Goal: Communication & Community: Answer question/provide support

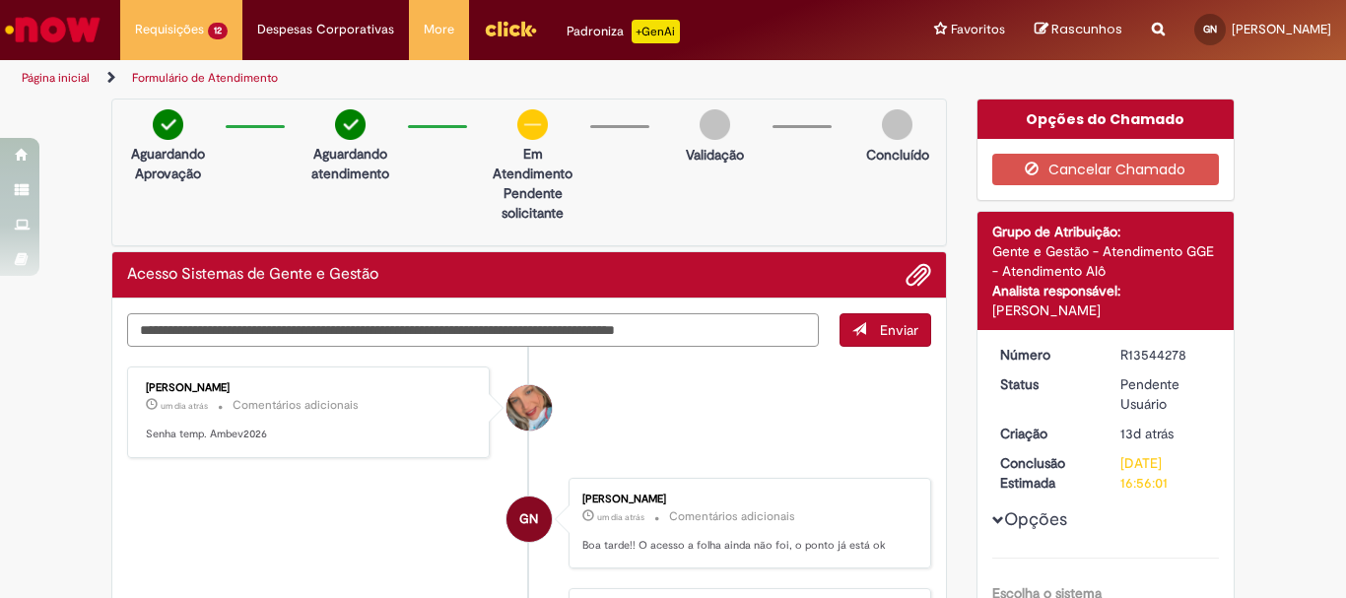
paste textarea "******"
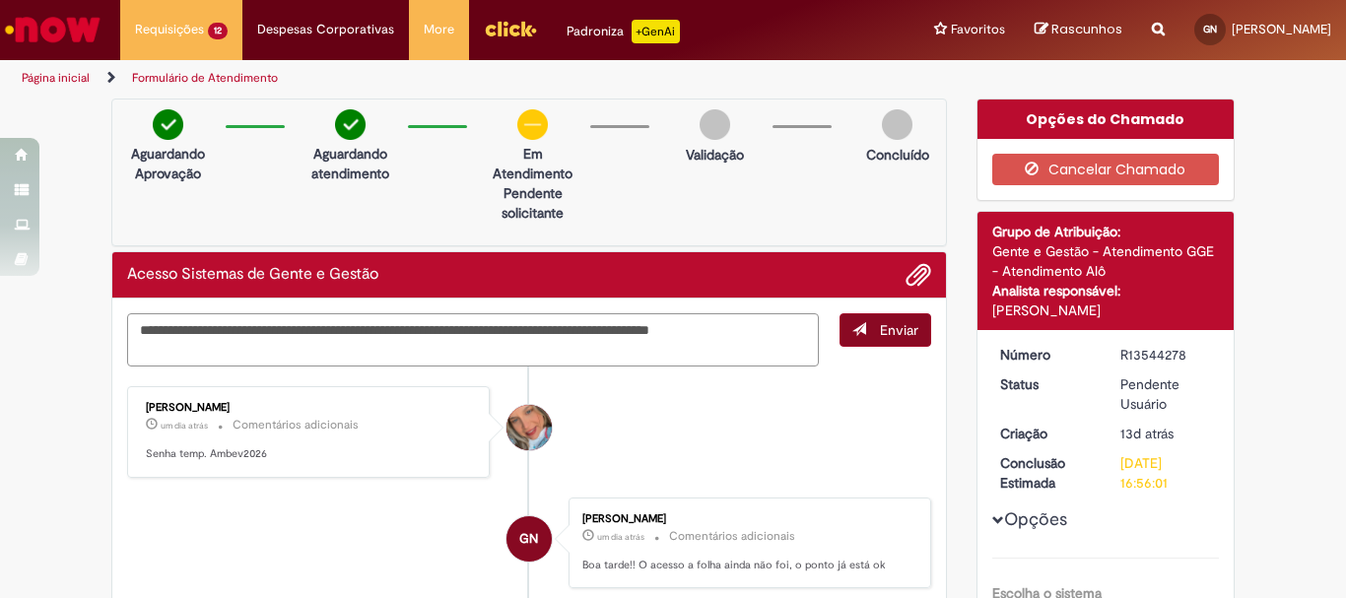
type textarea "**********"
click at [854, 327] on span "submit" at bounding box center [860, 329] width 14 height 14
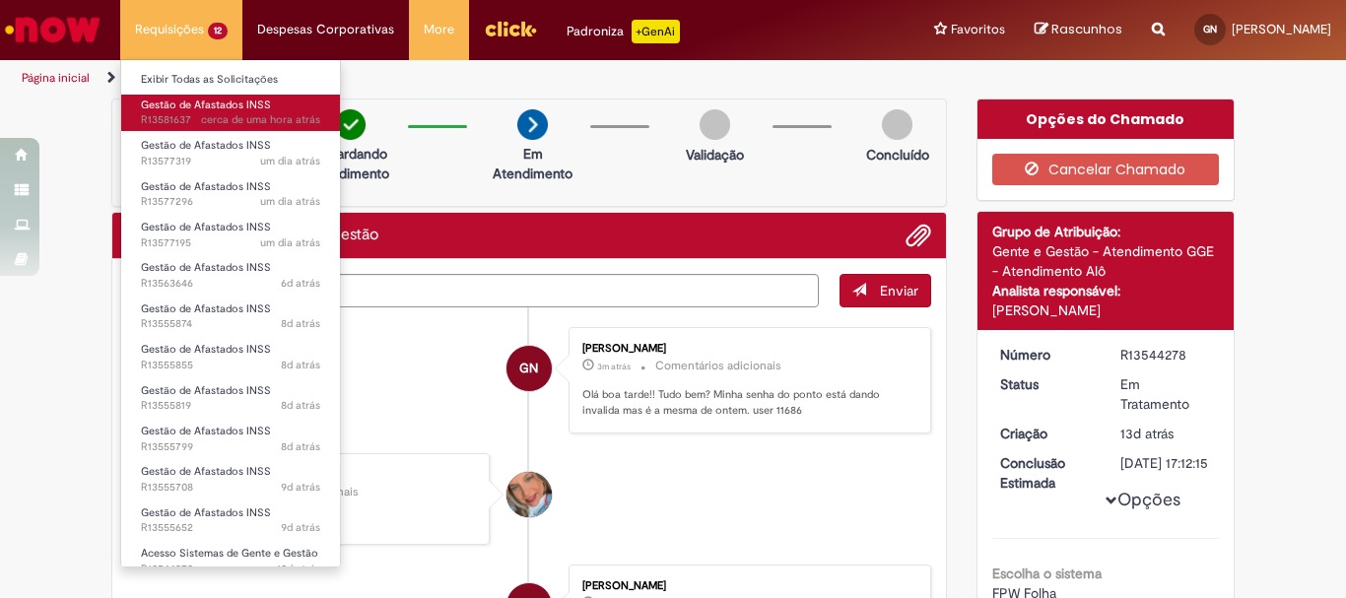
click at [224, 109] on span "Gestão de Afastados INSS" at bounding box center [206, 105] width 130 height 15
click at [216, 130] on div "[DATE] 13:56:29" at bounding box center [248, 146] width 92 height 33
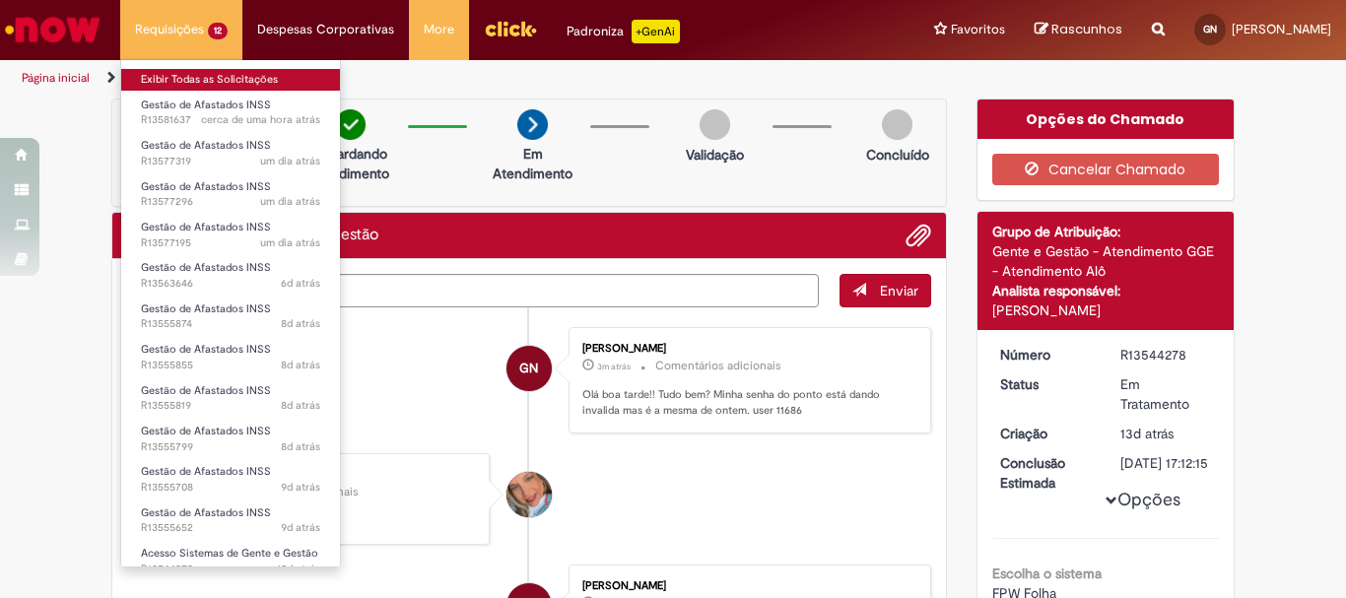
click at [212, 77] on link "Exibir Todas as Solicitações" at bounding box center [230, 80] width 219 height 22
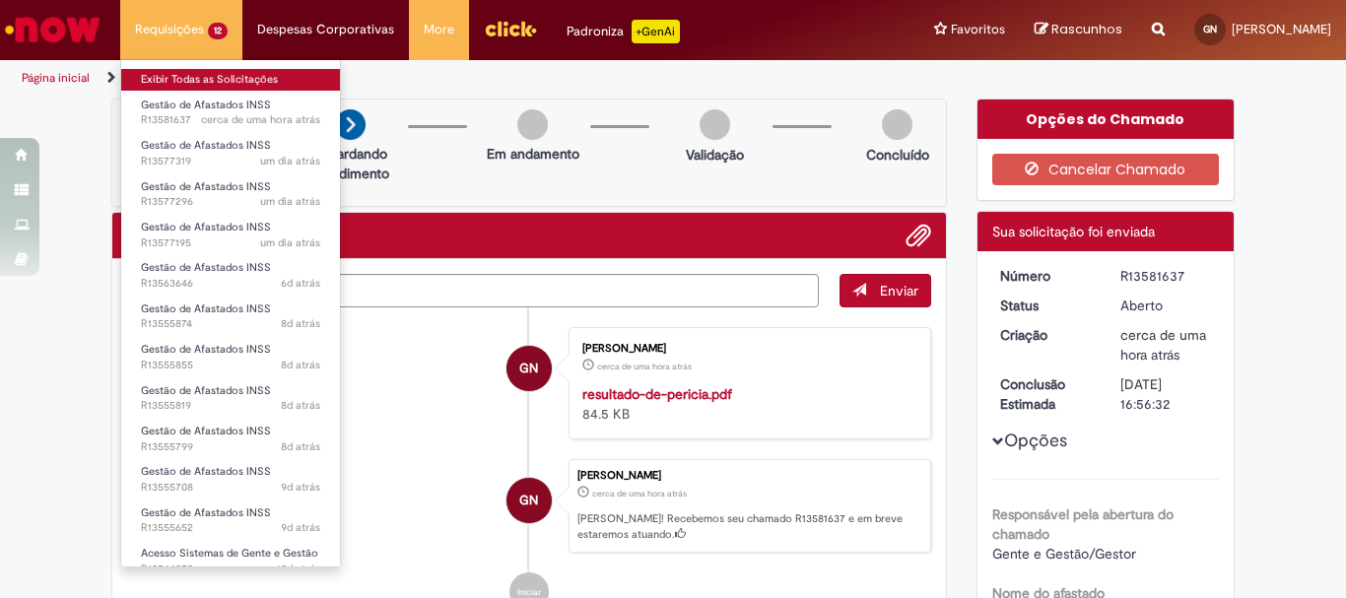
click at [205, 73] on link "Exibir Todas as Solicitações" at bounding box center [230, 80] width 219 height 22
click at [265, 71] on link "Exibir Todas as Solicitações" at bounding box center [230, 80] width 219 height 22
click at [266, 78] on link "Exibir Todas as Solicitações" at bounding box center [230, 80] width 219 height 22
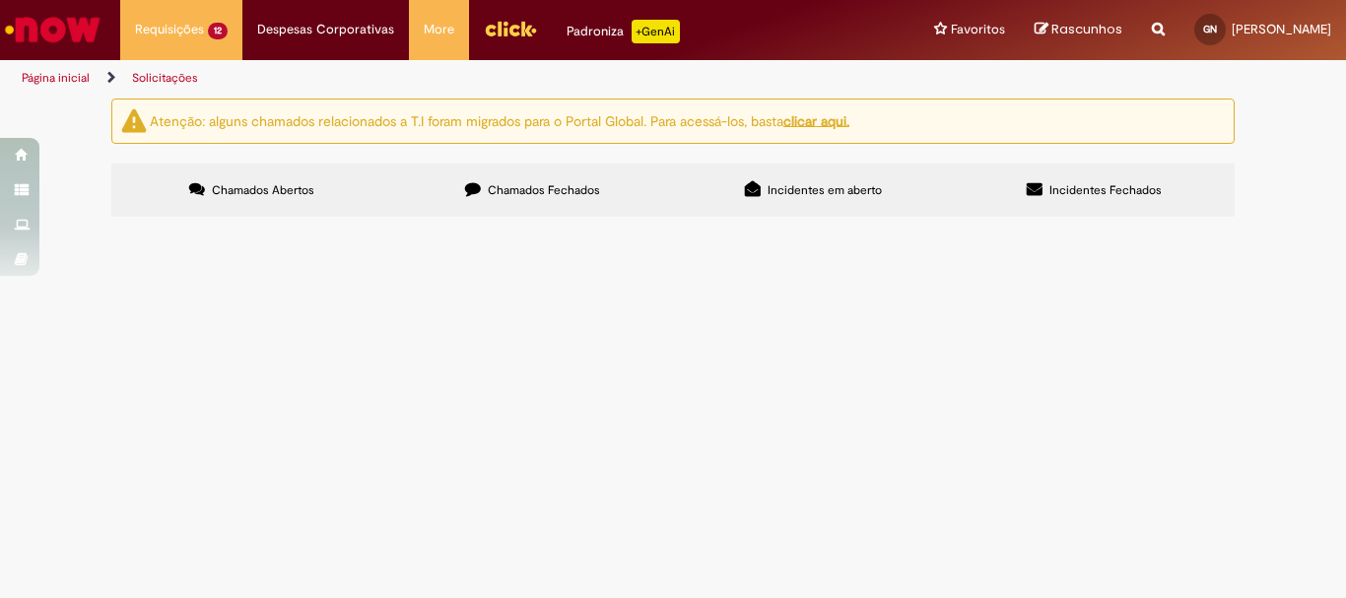
scroll to position [261, 0]
click at [0, 0] on div at bounding box center [0, 0] width 0 height 0
click at [0, 0] on section "Itens solicitados Exportar como PDF Exportar como Excel Exportar como CSV Itens…" at bounding box center [0, 0] width 0 height 0
click at [0, 0] on div at bounding box center [0, 0] width 0 height 0
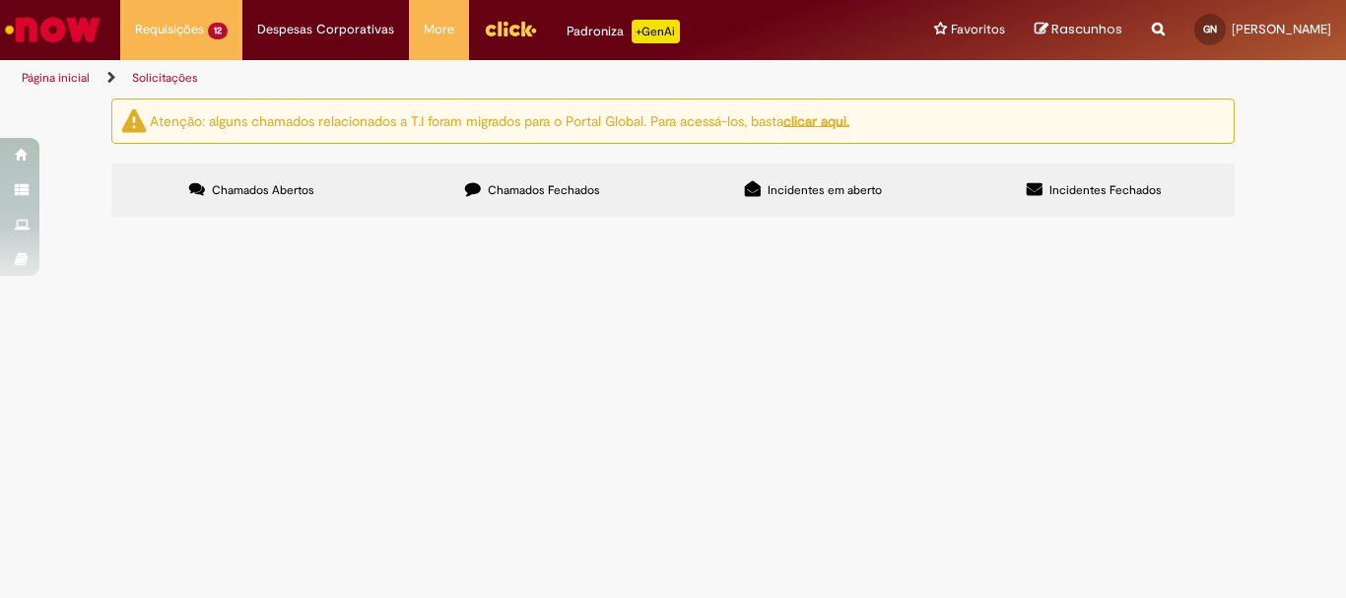
click at [0, 0] on span "Pendente Usuário" at bounding box center [0, 0] width 0 height 0
click at [0, 0] on span "Em Validação" at bounding box center [0, 0] width 0 height 0
click at [0, 0] on img "recolher o estado da solicitação" at bounding box center [0, 0] width 0 height 0
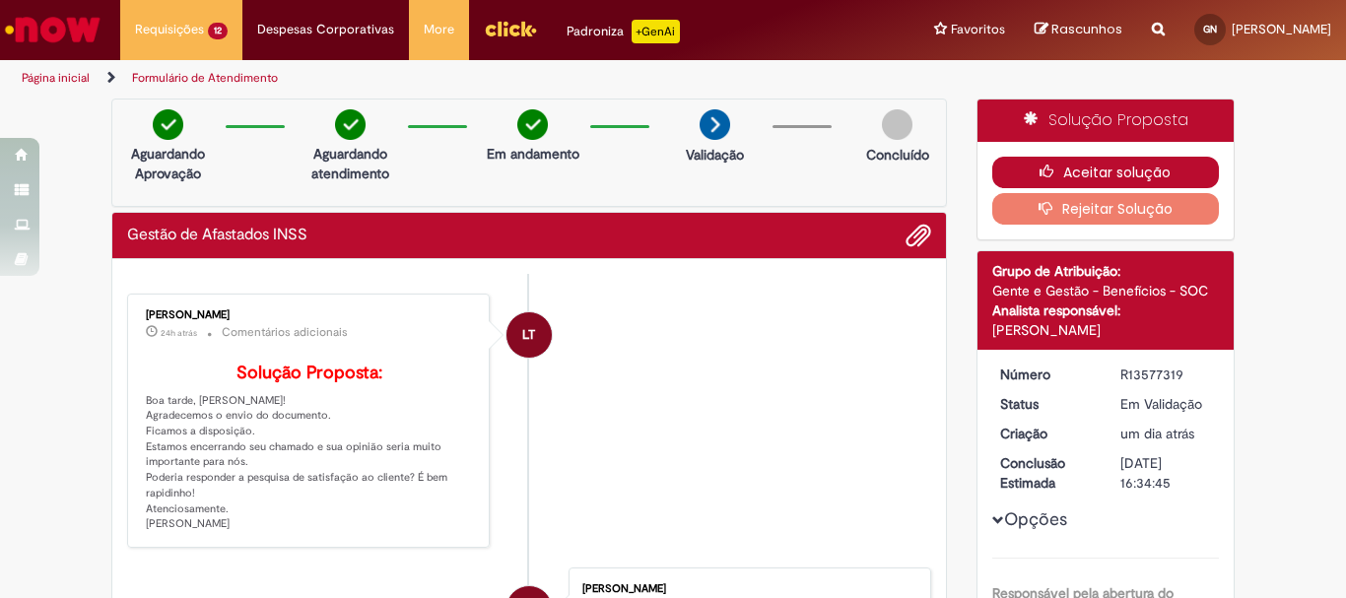
click at [1082, 165] on button "Aceitar solução" at bounding box center [1106, 173] width 228 height 32
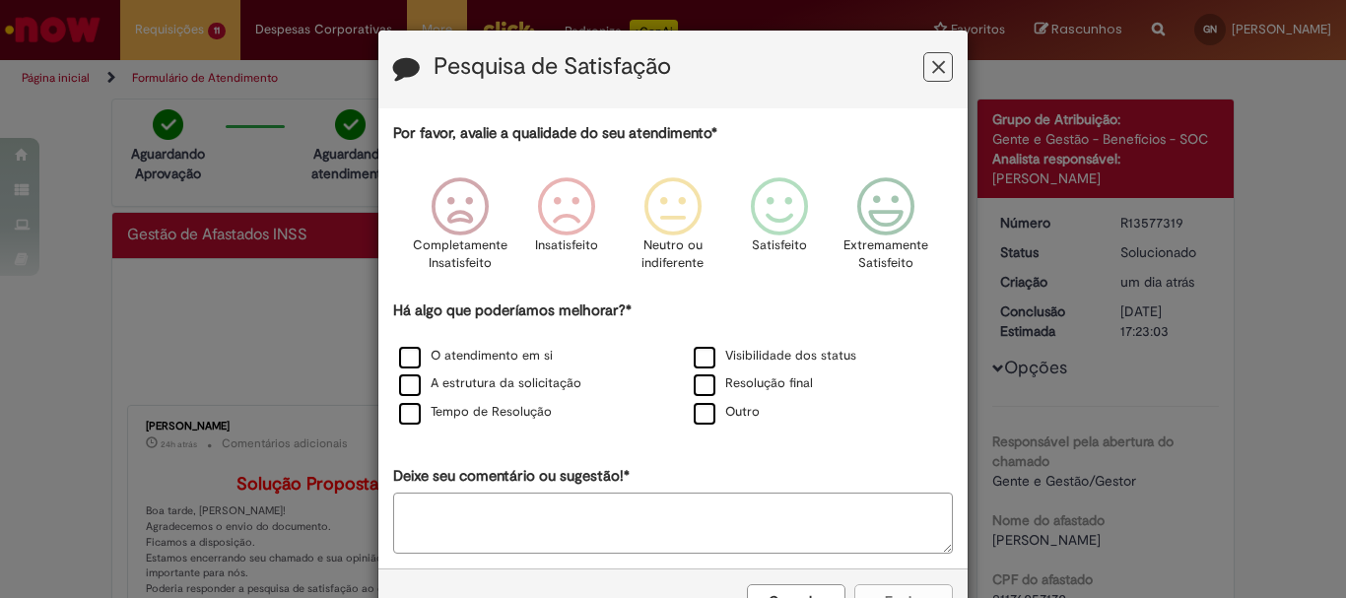
click at [937, 67] on icon "Feedback" at bounding box center [938, 67] width 13 height 21
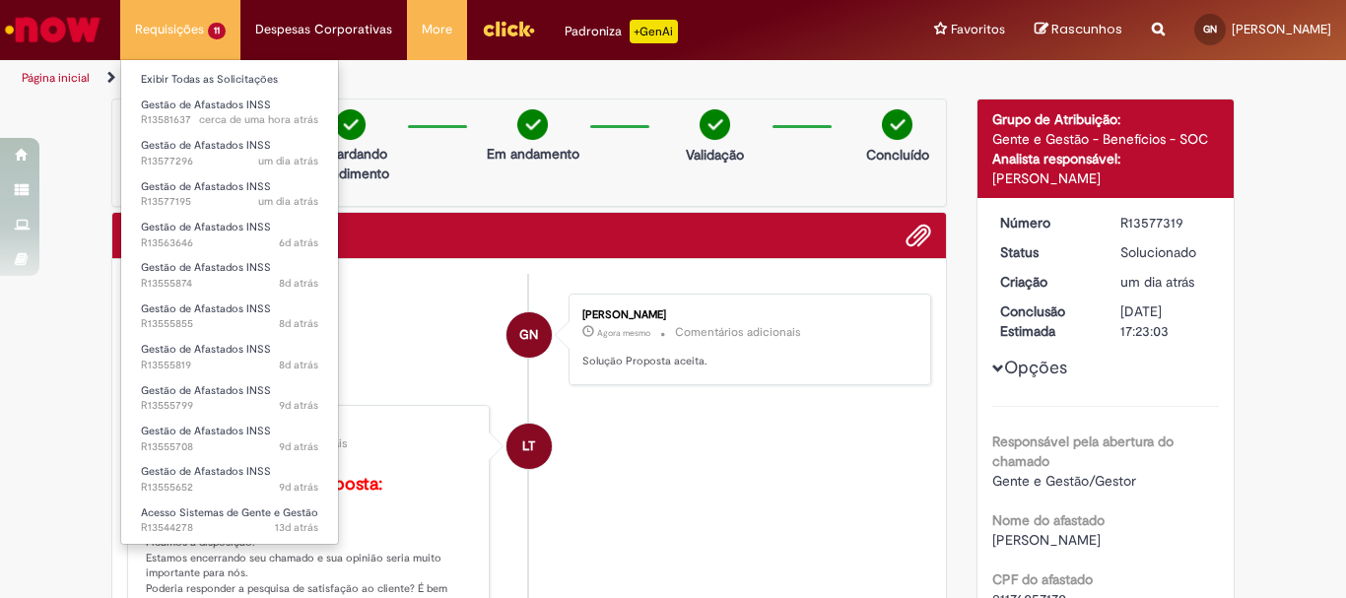
click at [195, 18] on li "Requisições 11 Exibir Todas as Solicitações Gestão de Afastados INSS cerca de u…" at bounding box center [180, 29] width 120 height 59
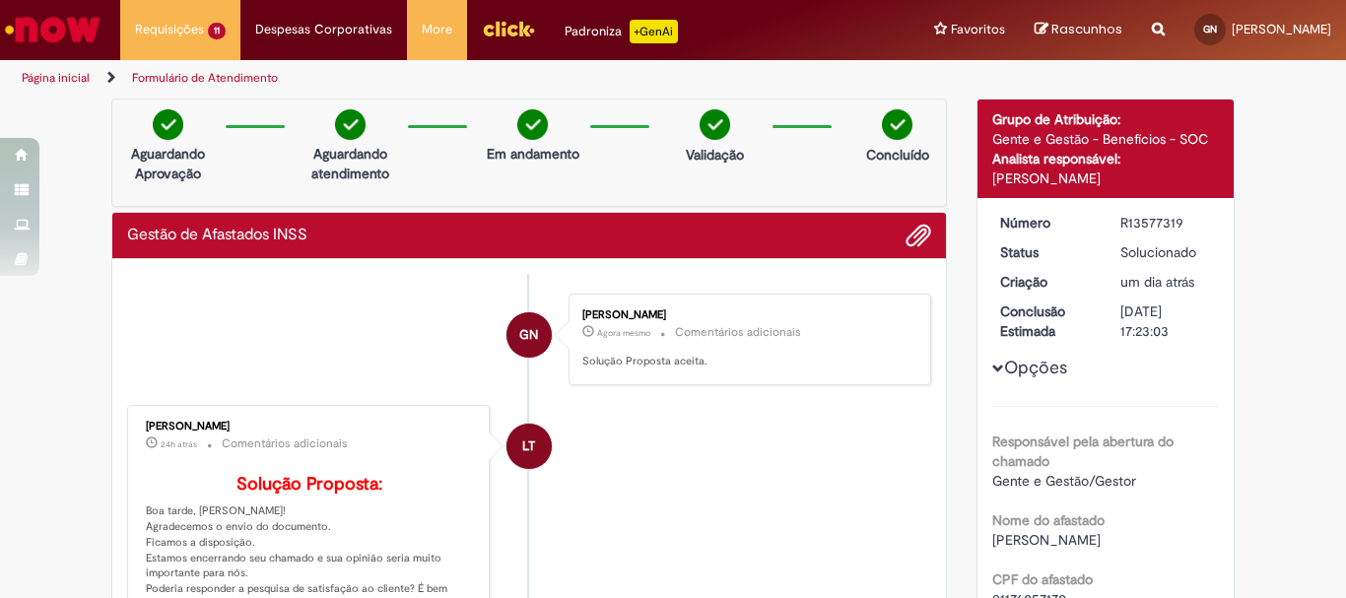
scroll to position [296, 0]
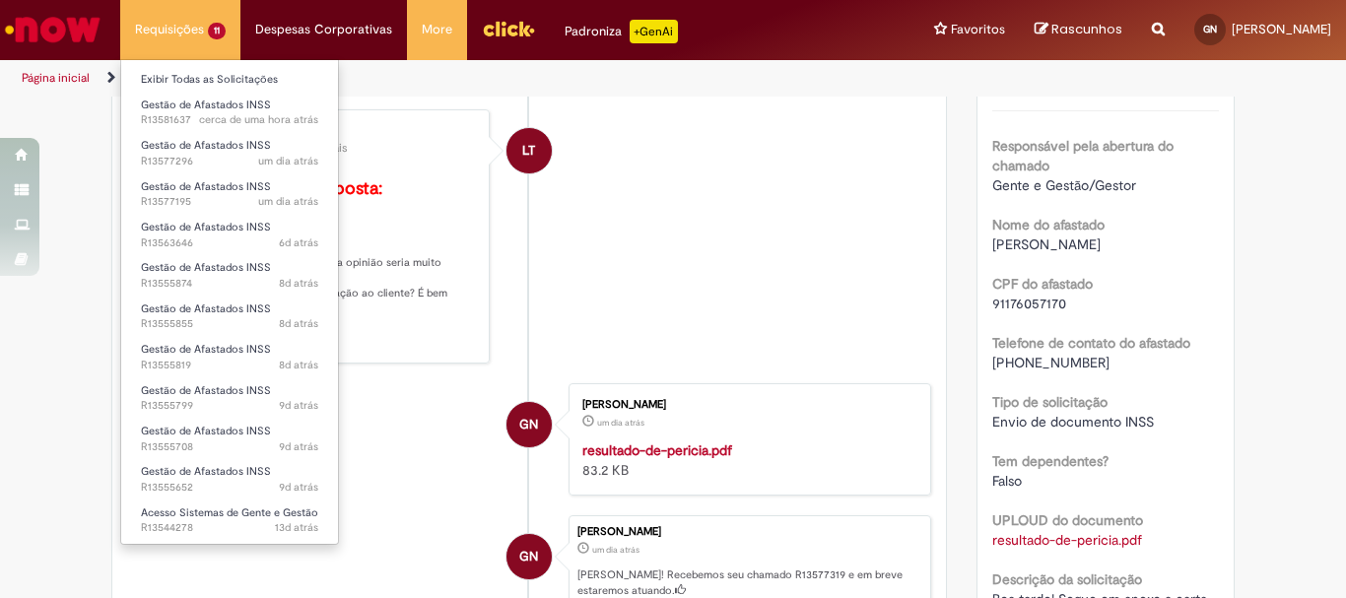
click at [180, 35] on li "Requisições 11 Exibir Todas as Solicitações Gestão de Afastados INSS cerca de u…" at bounding box center [180, 29] width 120 height 59
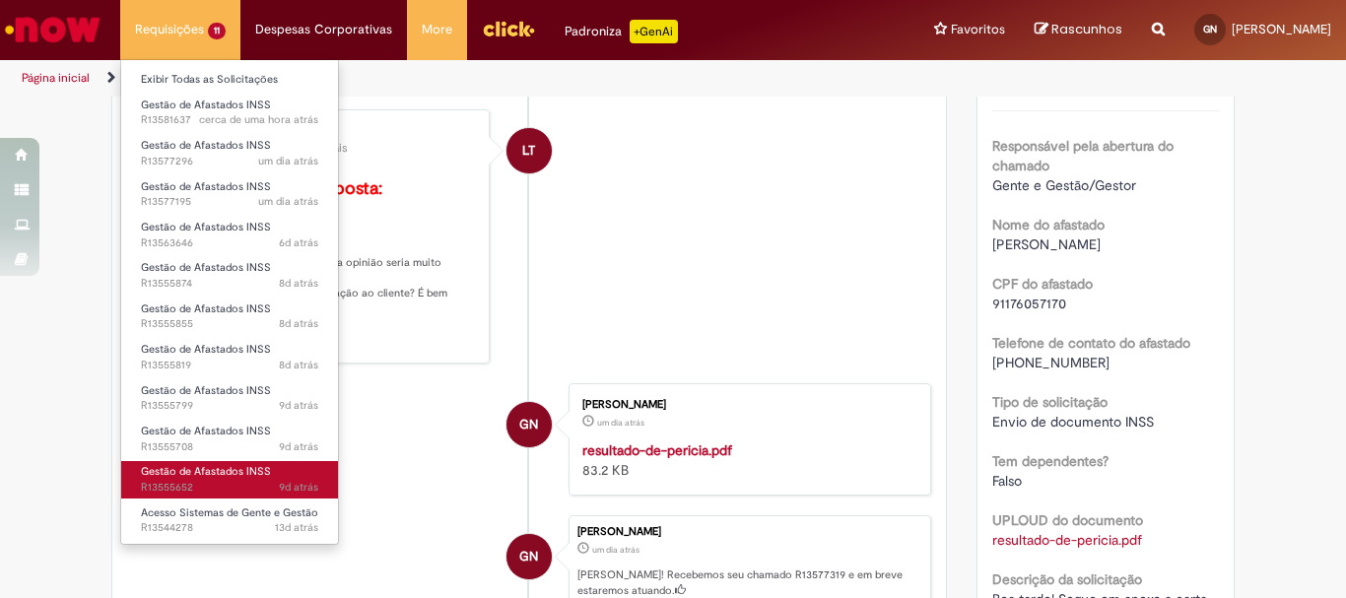
click at [224, 468] on span "Gestão de Afastados INSS" at bounding box center [206, 471] width 130 height 15
click at [174, 482] on span "9d atrás 9 dias atrás R13555652" at bounding box center [229, 488] width 177 height 16
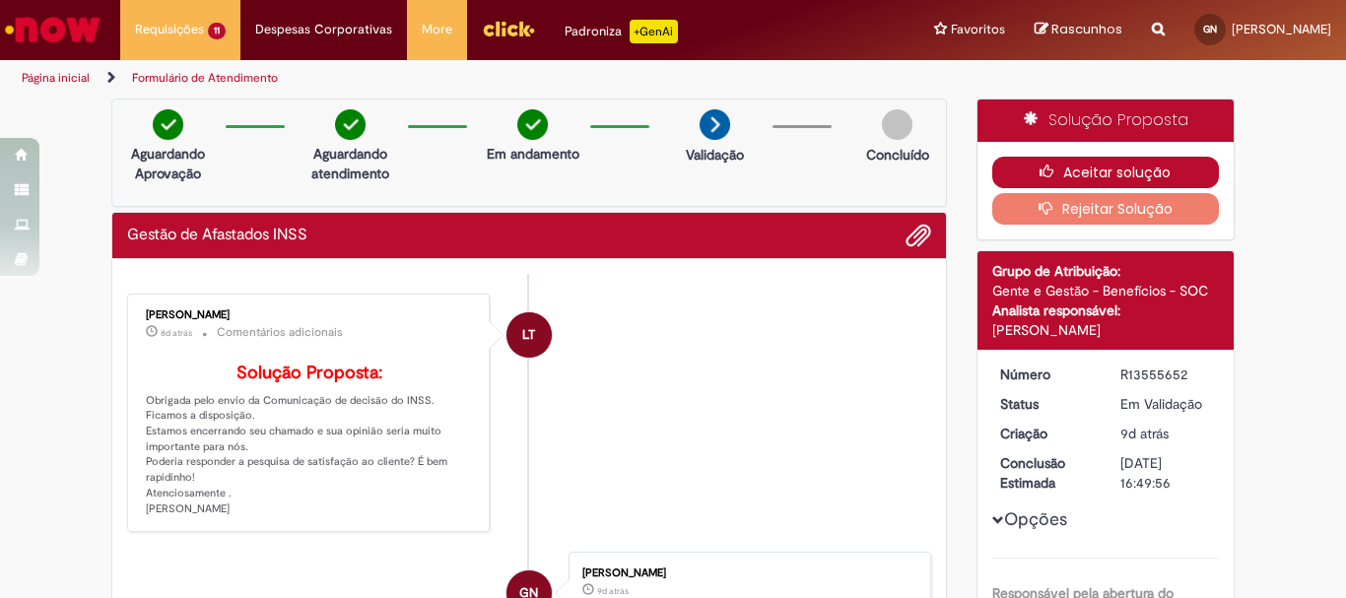
click at [1101, 171] on button "Aceitar solução" at bounding box center [1106, 173] width 228 height 32
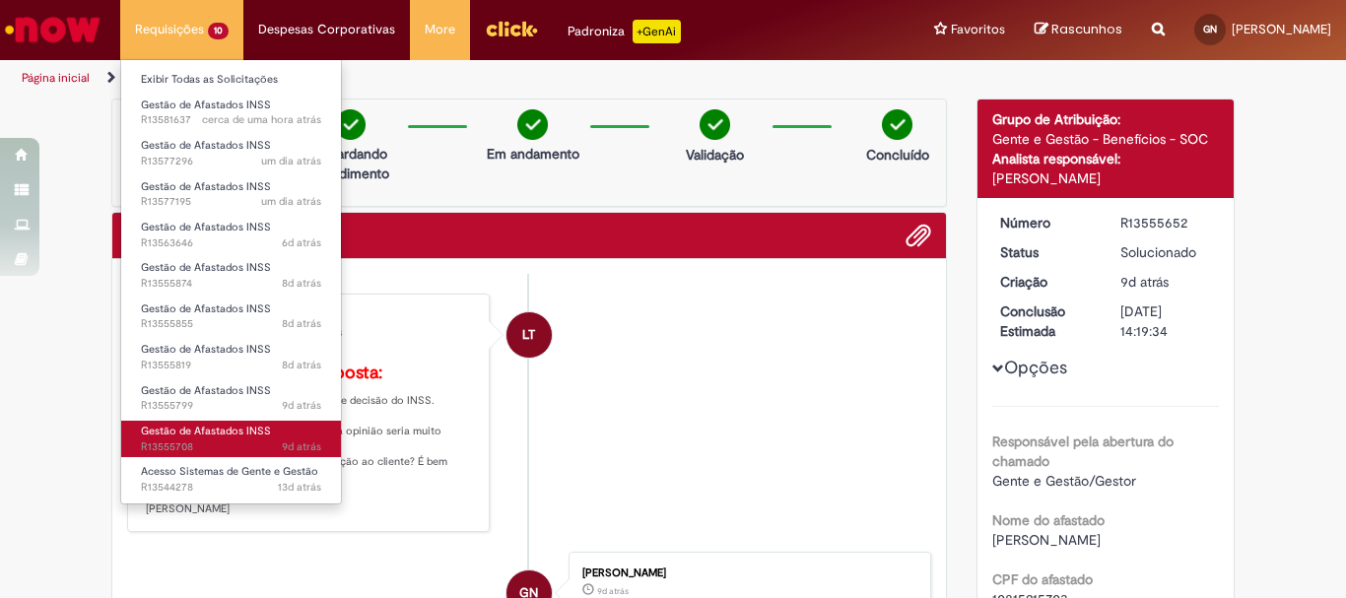
click at [223, 433] on span "Gestão de Afastados INSS" at bounding box center [206, 431] width 130 height 15
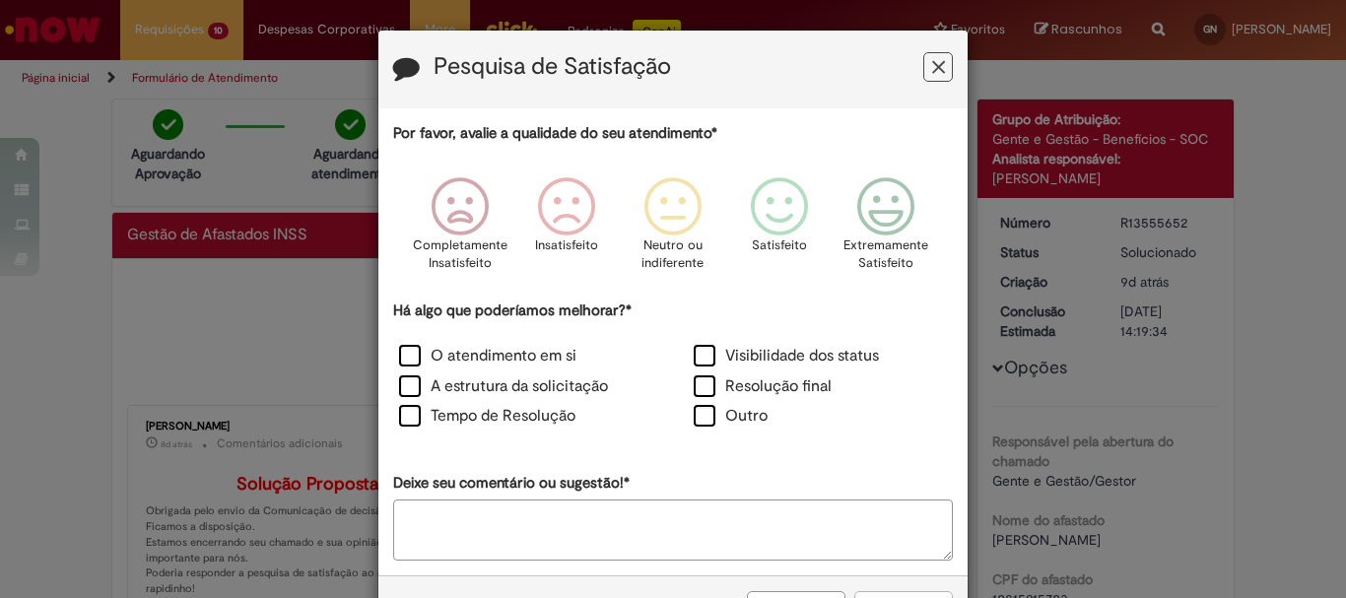
click at [935, 66] on icon "Feedback" at bounding box center [938, 67] width 13 height 21
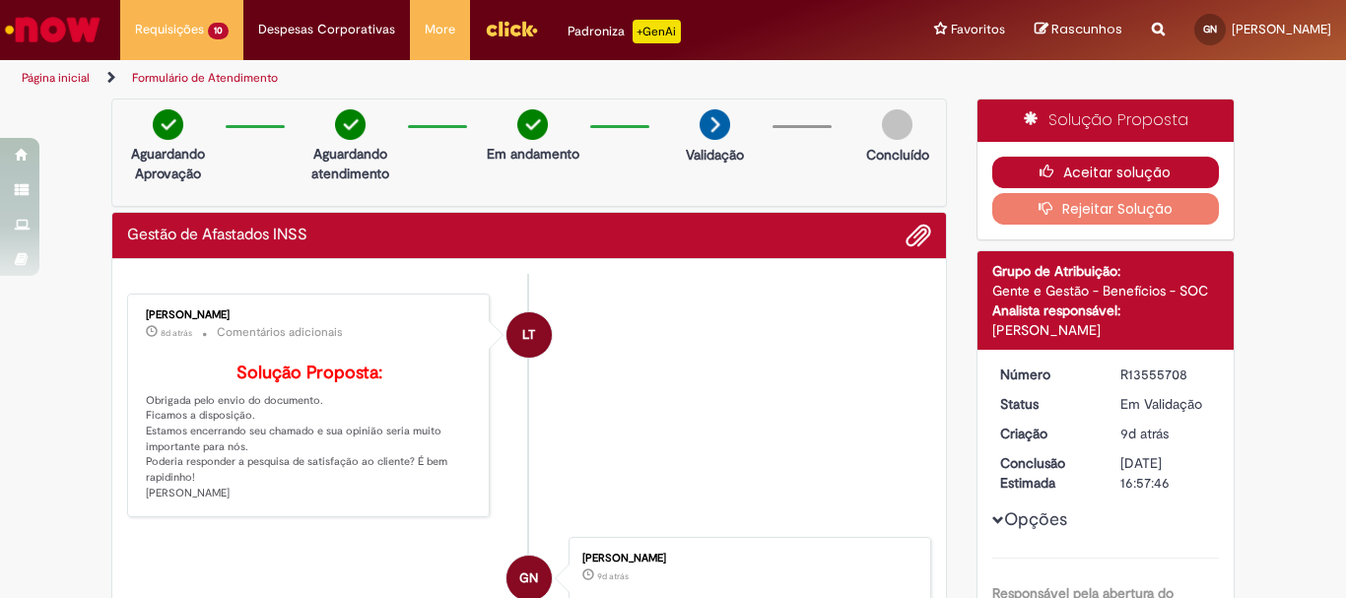
click at [1098, 170] on button "Aceitar solução" at bounding box center [1106, 173] width 228 height 32
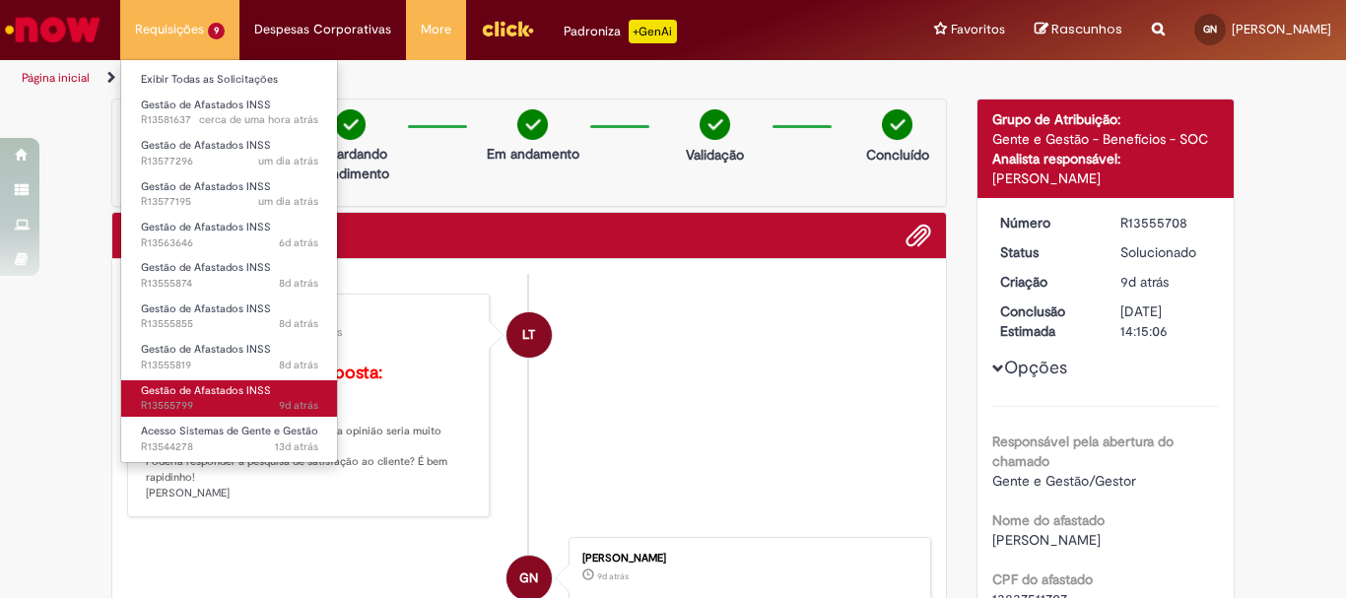
click at [233, 383] on span "Gestão de Afastados INSS" at bounding box center [206, 390] width 130 height 15
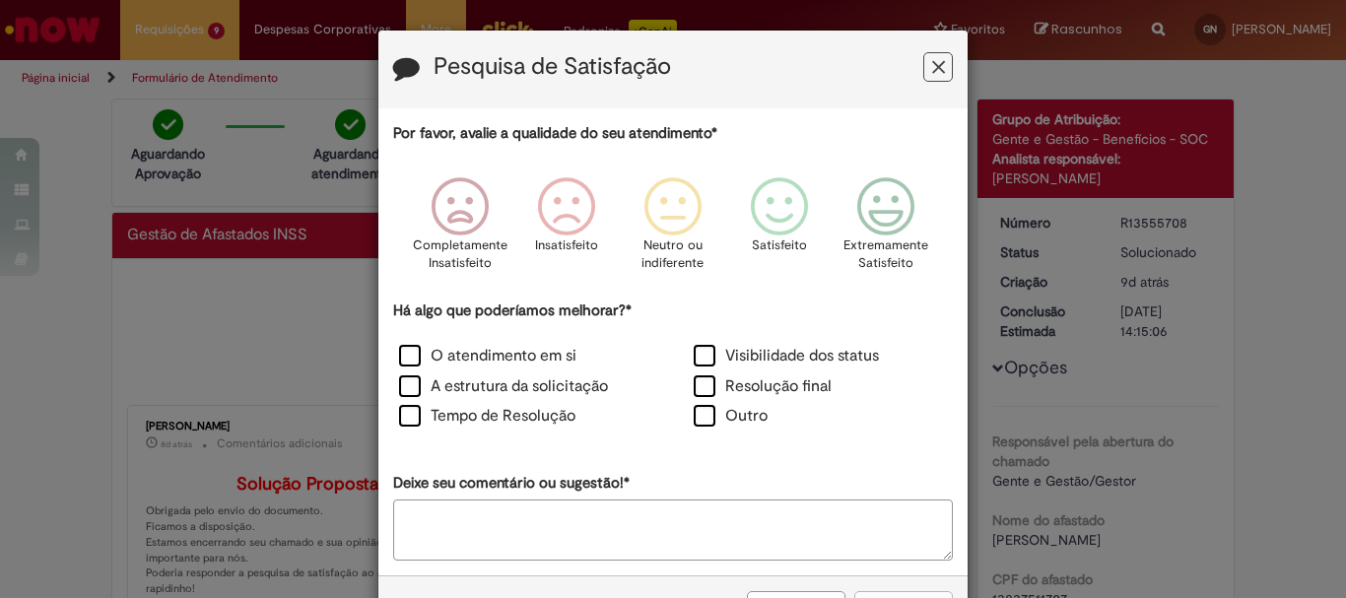
click at [934, 62] on icon "Feedback" at bounding box center [938, 67] width 13 height 21
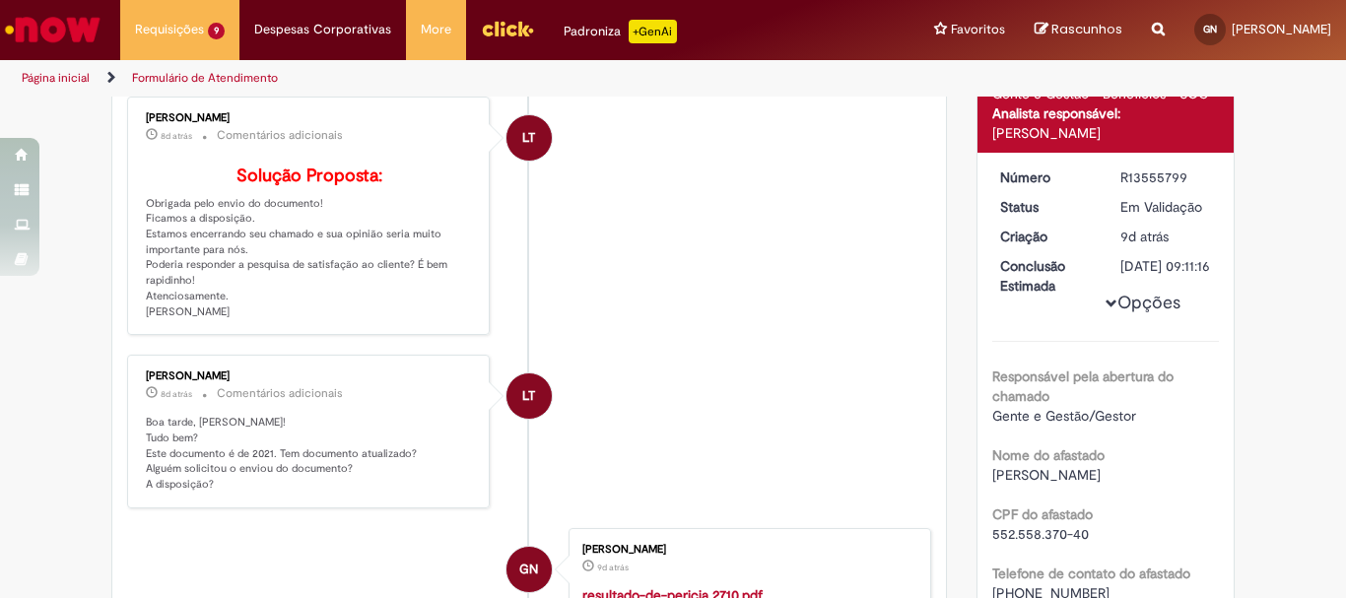
scroll to position [296, 0]
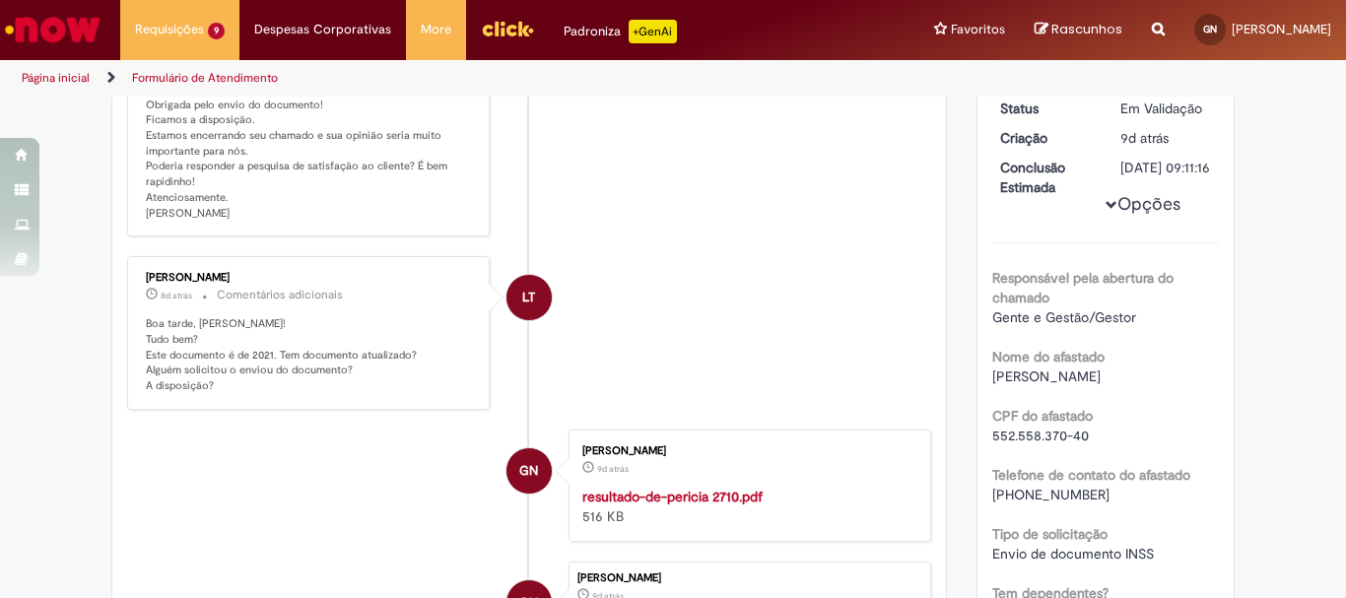
click at [732, 506] on strong "resultado-de-pericia 2710.pdf" at bounding box center [672, 497] width 180 height 18
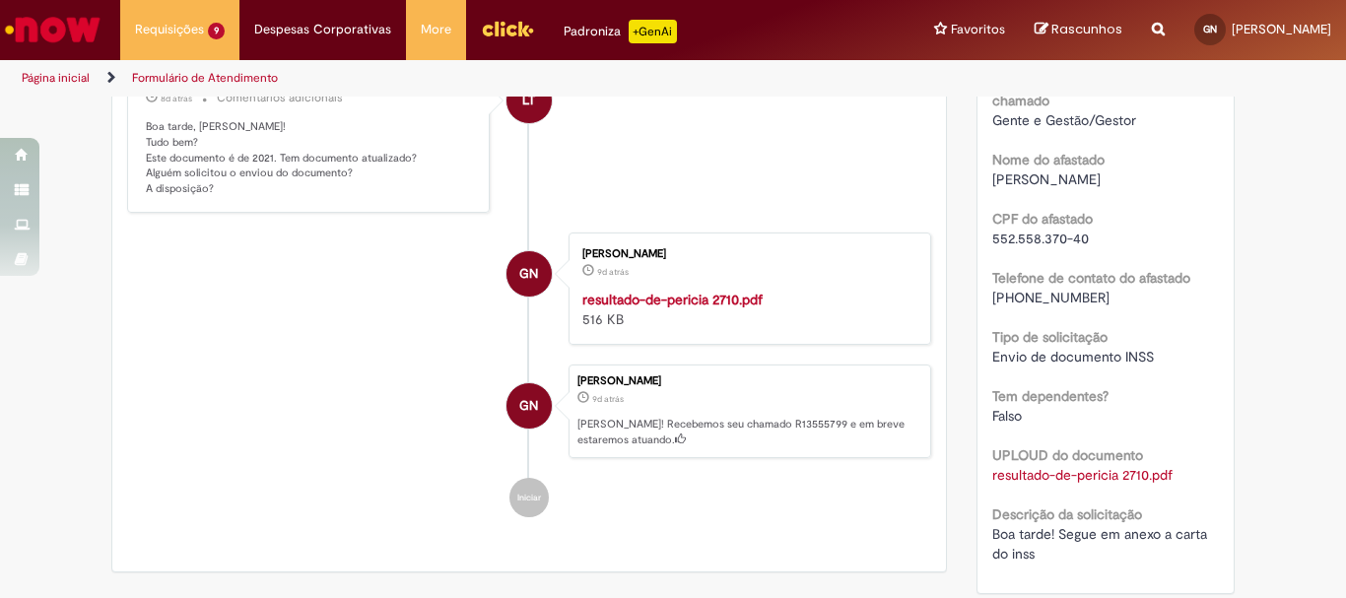
scroll to position [708, 0]
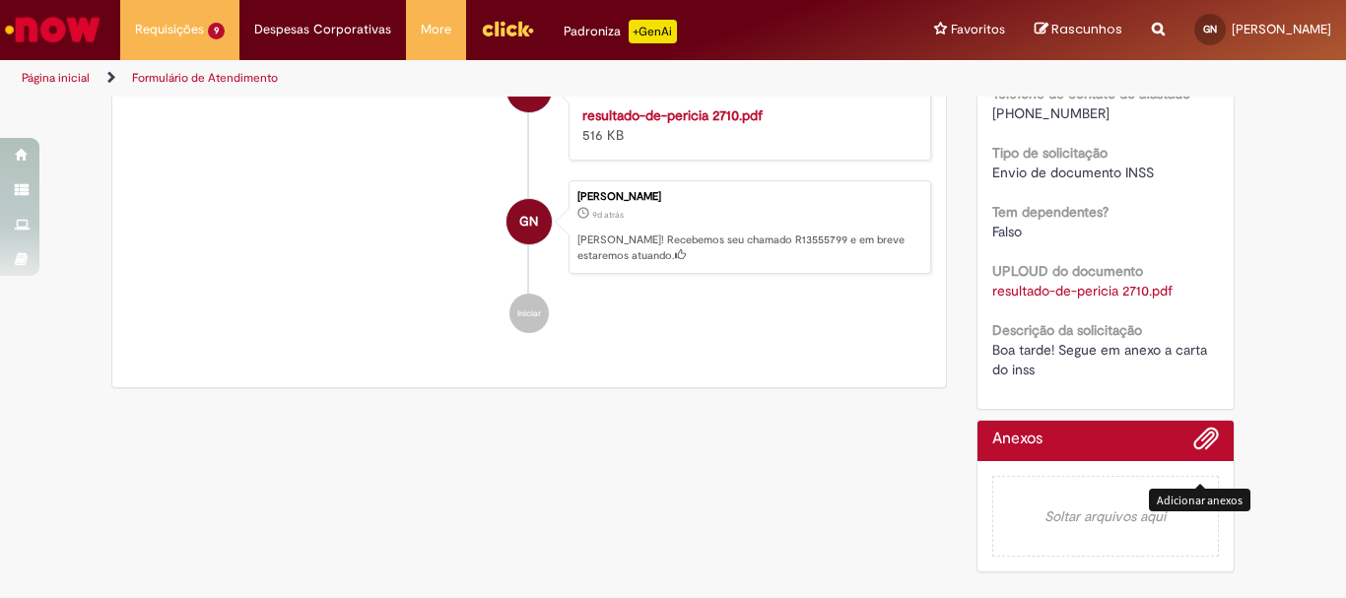
click at [1209, 428] on span "Adicionar anexos" at bounding box center [1207, 440] width 24 height 24
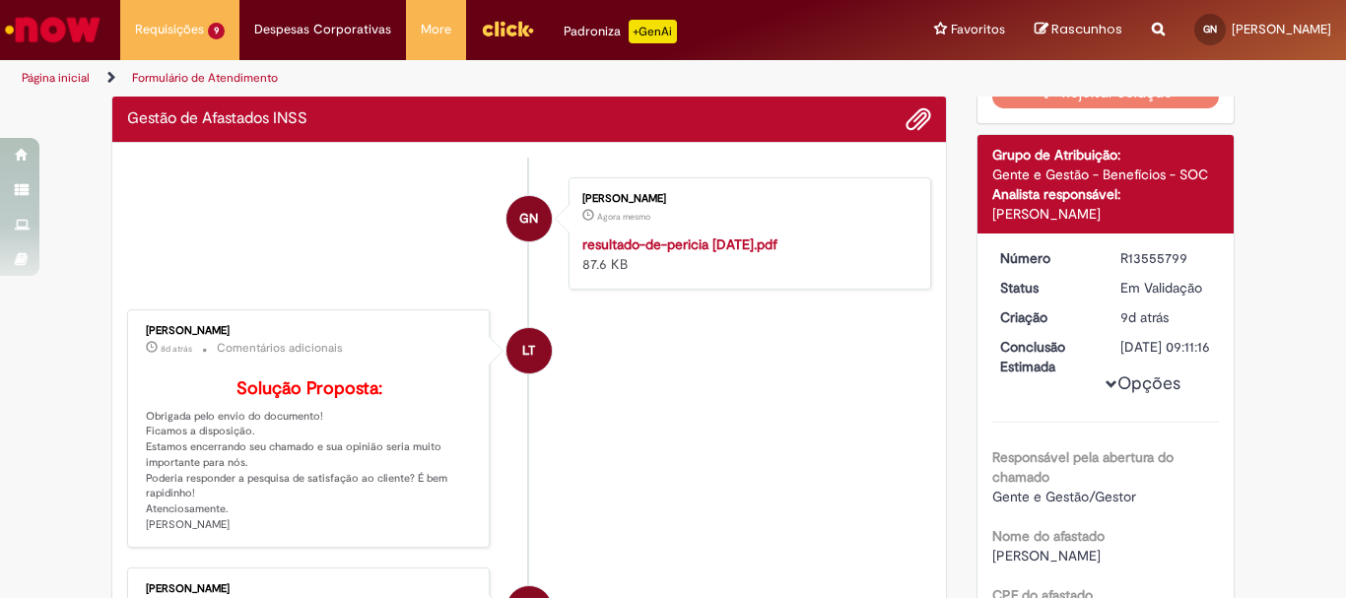
scroll to position [18, 0]
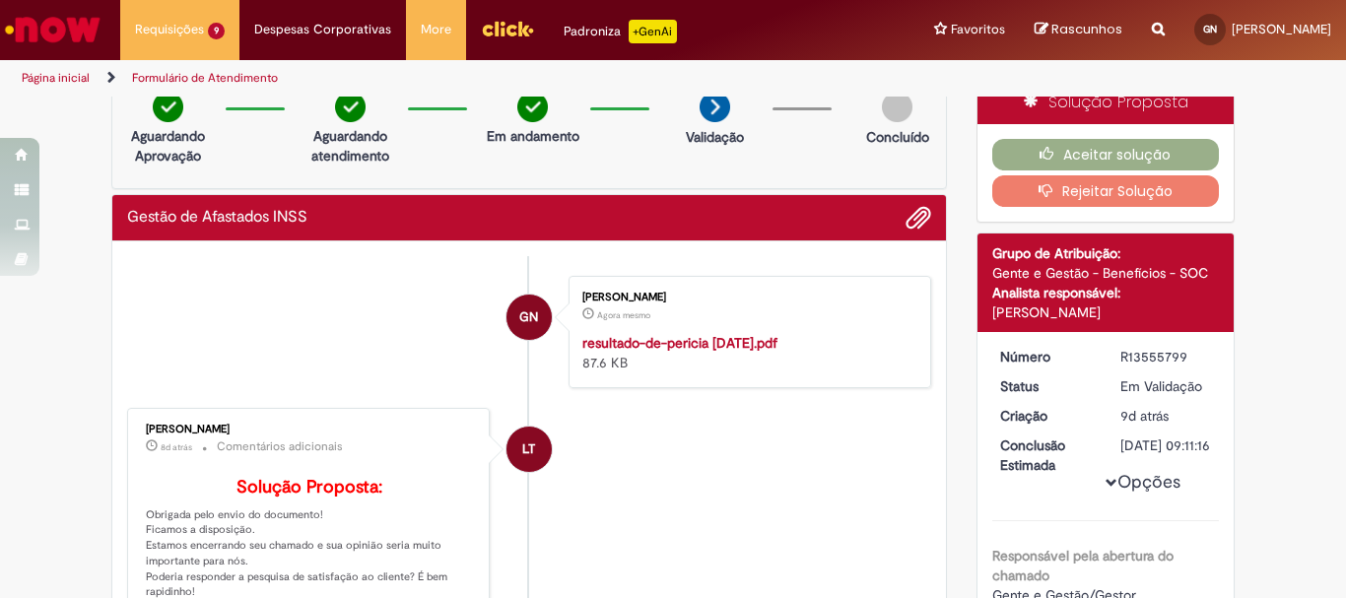
click at [778, 345] on strong "resultado-de-pericia 04.12.2024.pdf" at bounding box center [679, 343] width 195 height 18
click at [793, 453] on li "LT Lucimara ThomasDaSilva 8d atrás 8 dias atrás Comentários adicionais Solução …" at bounding box center [529, 527] width 804 height 239
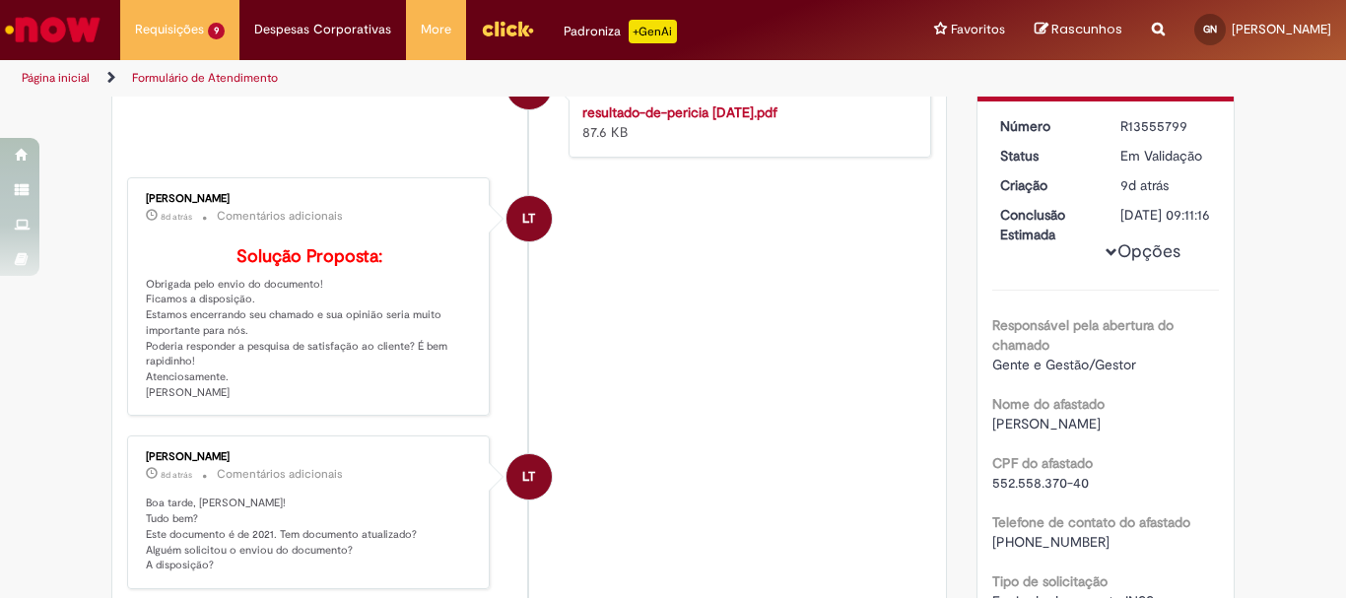
scroll to position [0, 0]
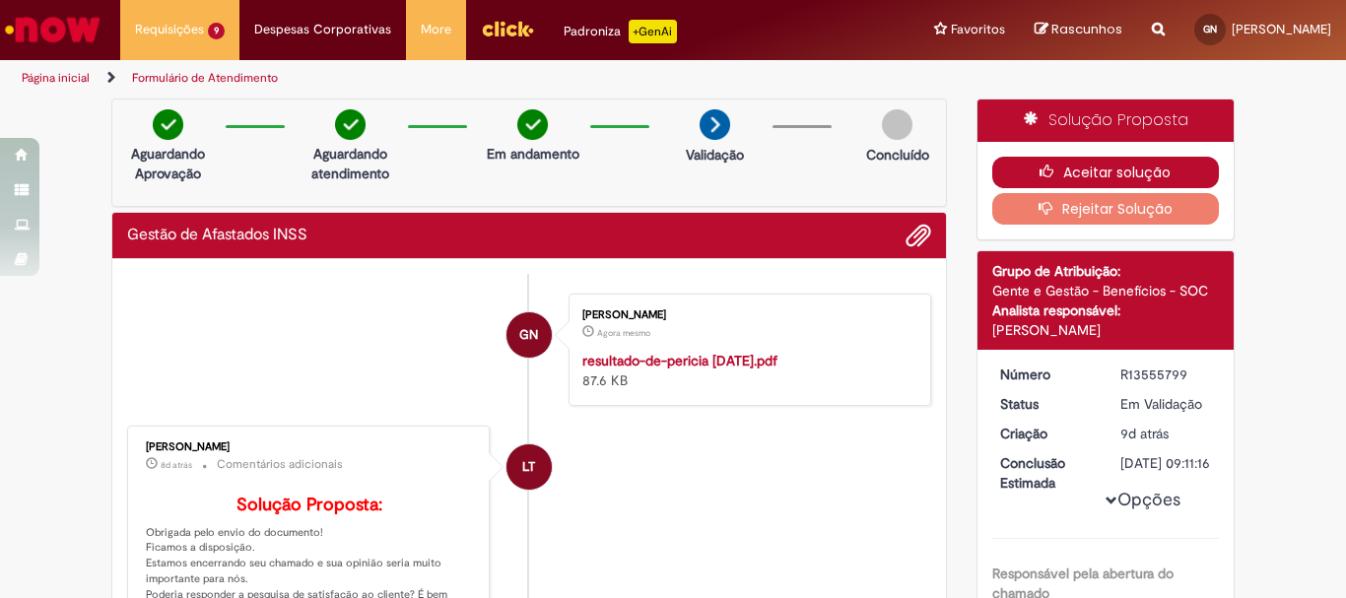
click at [1047, 165] on icon "button" at bounding box center [1052, 172] width 24 height 14
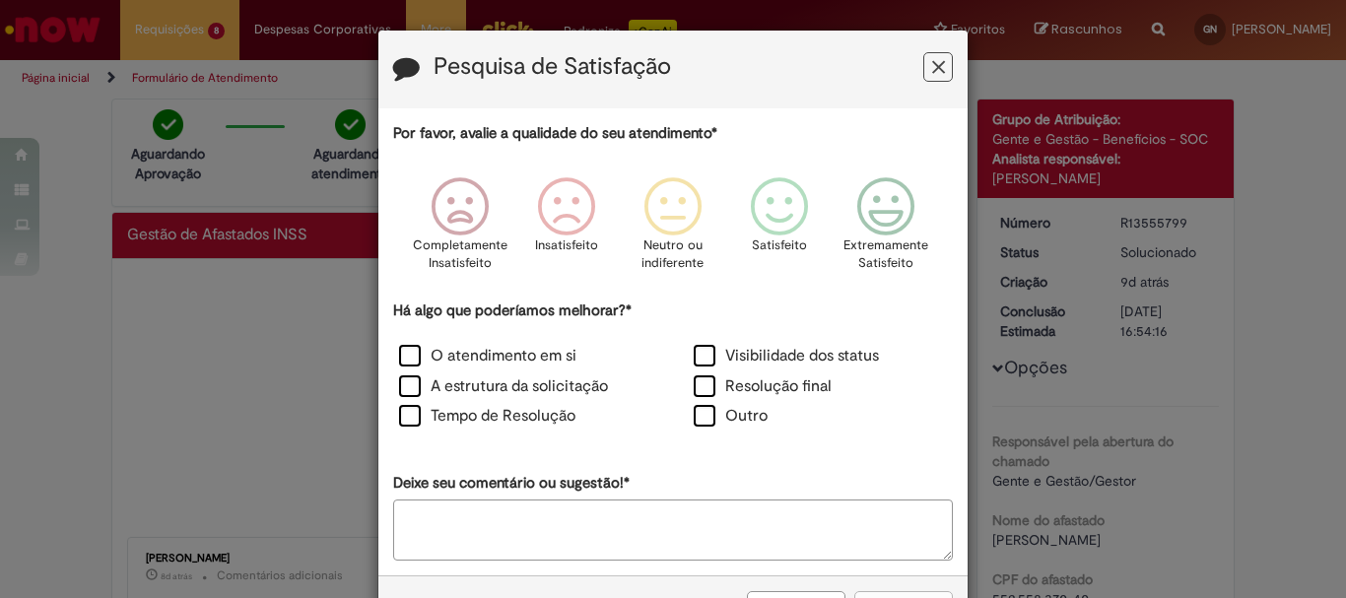
click at [936, 60] on icon "Feedback" at bounding box center [938, 67] width 13 height 21
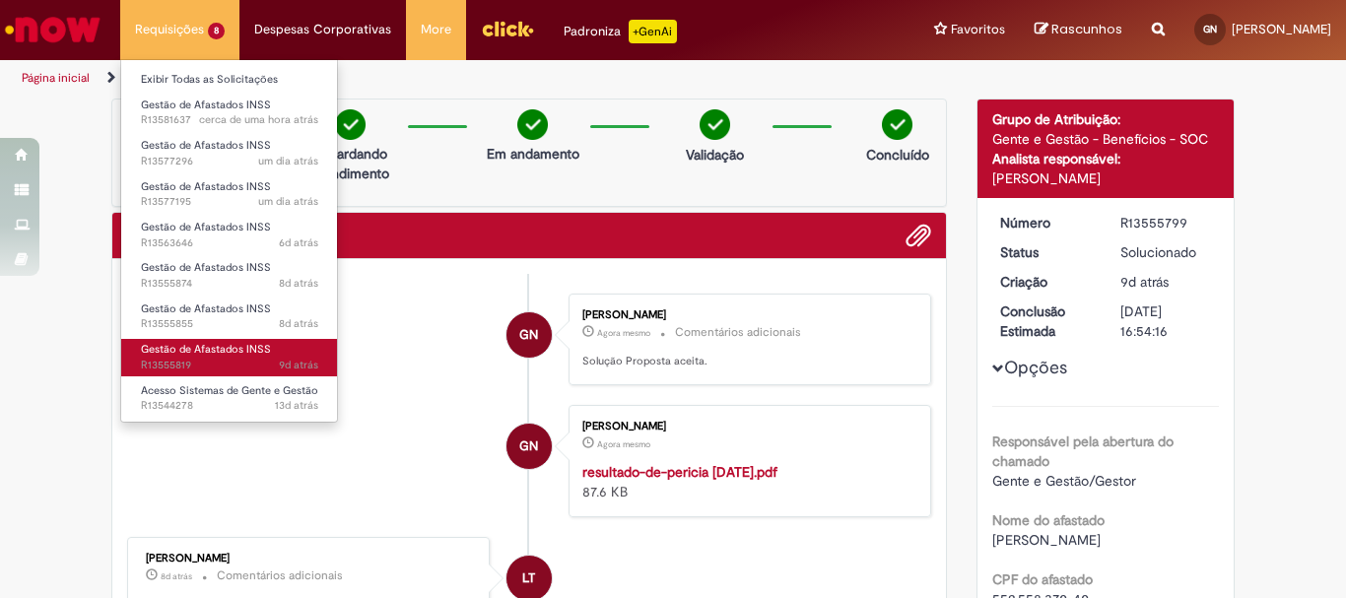
click at [209, 349] on span "Gestão de Afastados INSS" at bounding box center [206, 349] width 130 height 15
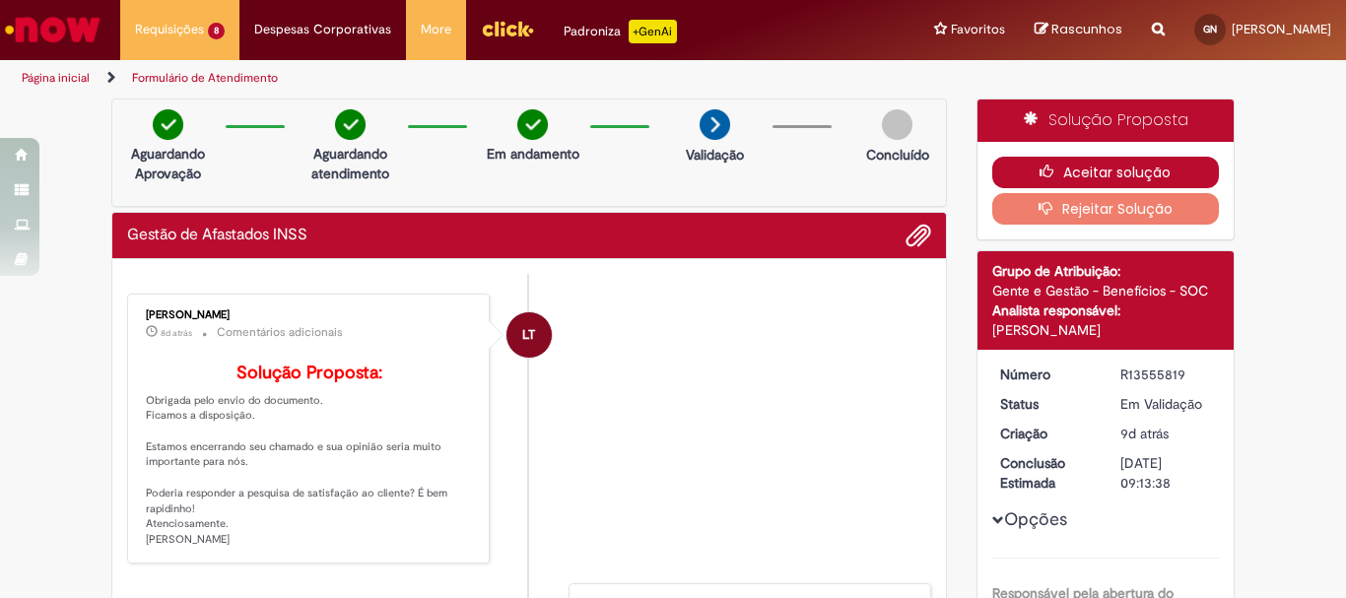
click at [1089, 175] on button "Aceitar solução" at bounding box center [1106, 173] width 228 height 32
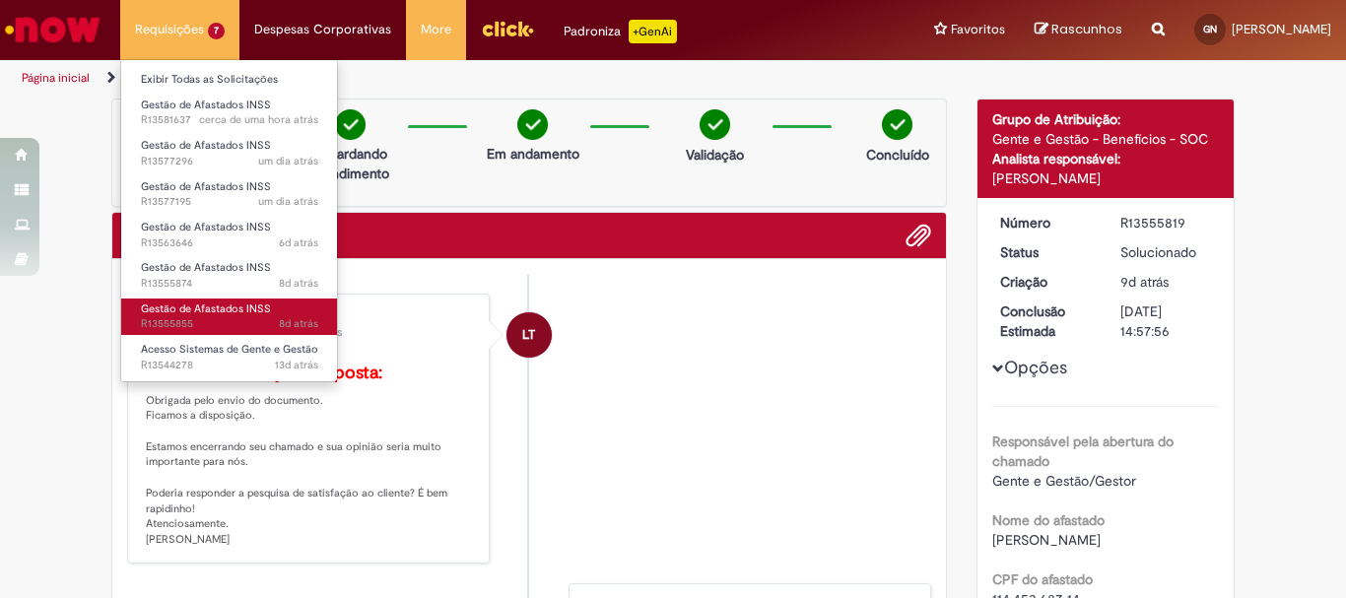
click at [195, 310] on span "Gestão de Afastados INSS" at bounding box center [206, 309] width 130 height 15
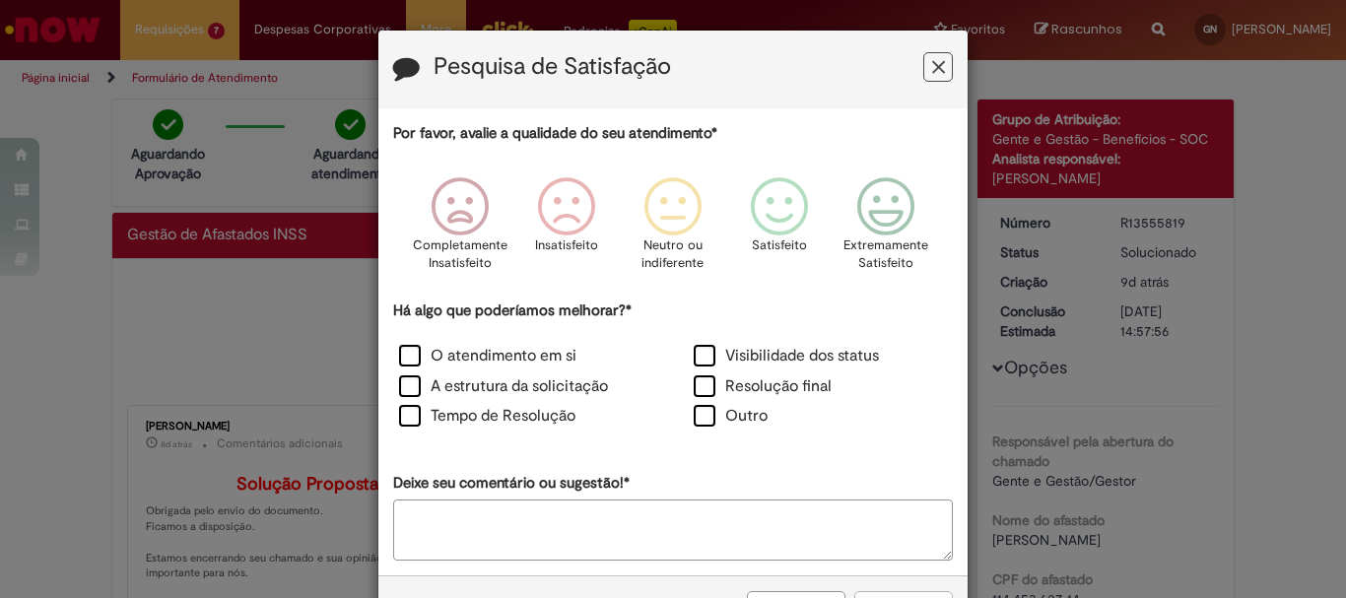
click at [936, 71] on icon "Feedback" at bounding box center [938, 67] width 13 height 21
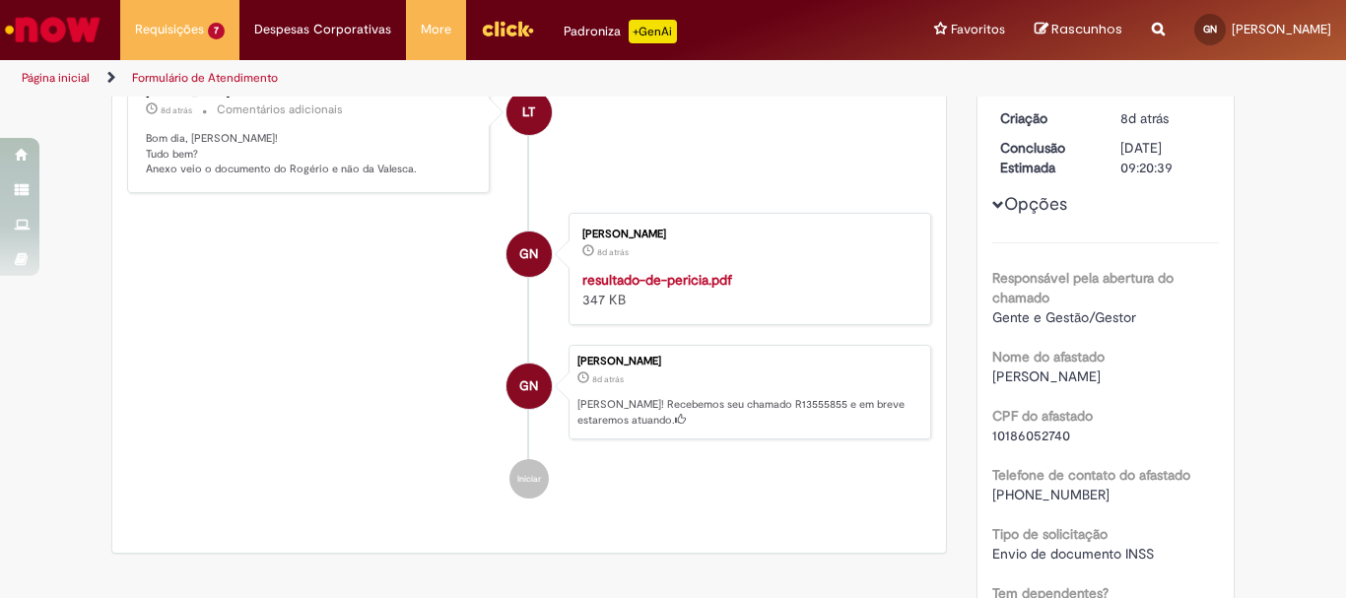
scroll to position [661, 0]
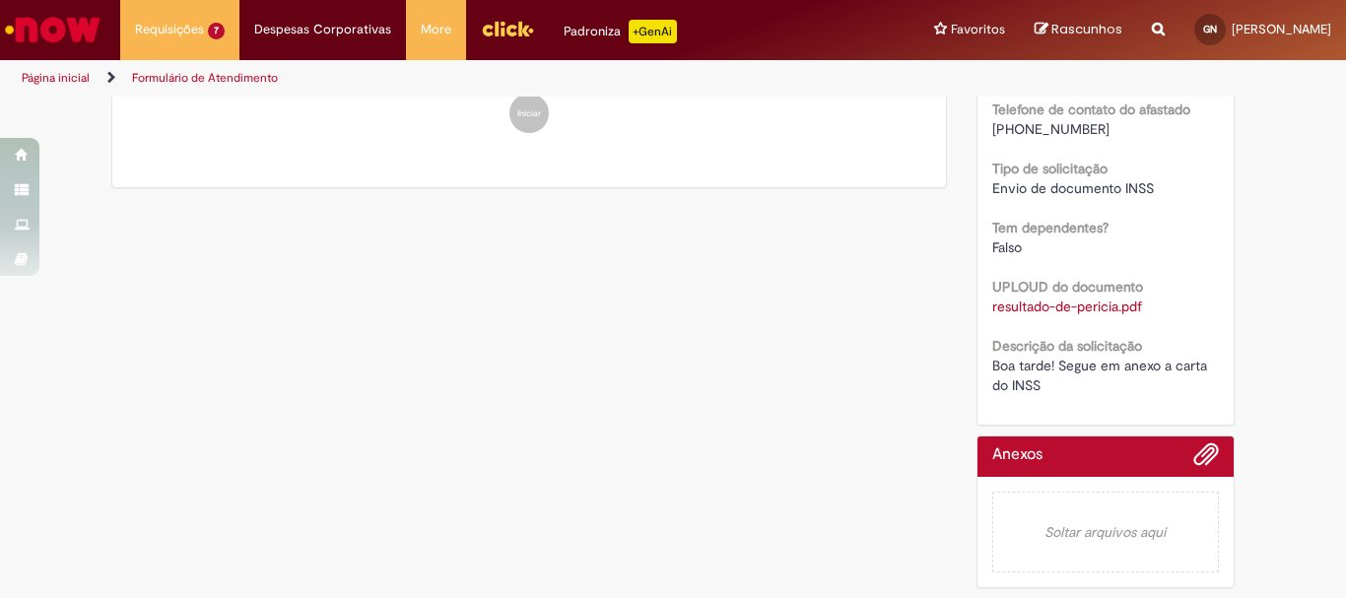
click at [1116, 465] on div at bounding box center [1106, 461] width 228 height 31
click at [1208, 444] on span "Adicionar anexos" at bounding box center [1207, 456] width 24 height 24
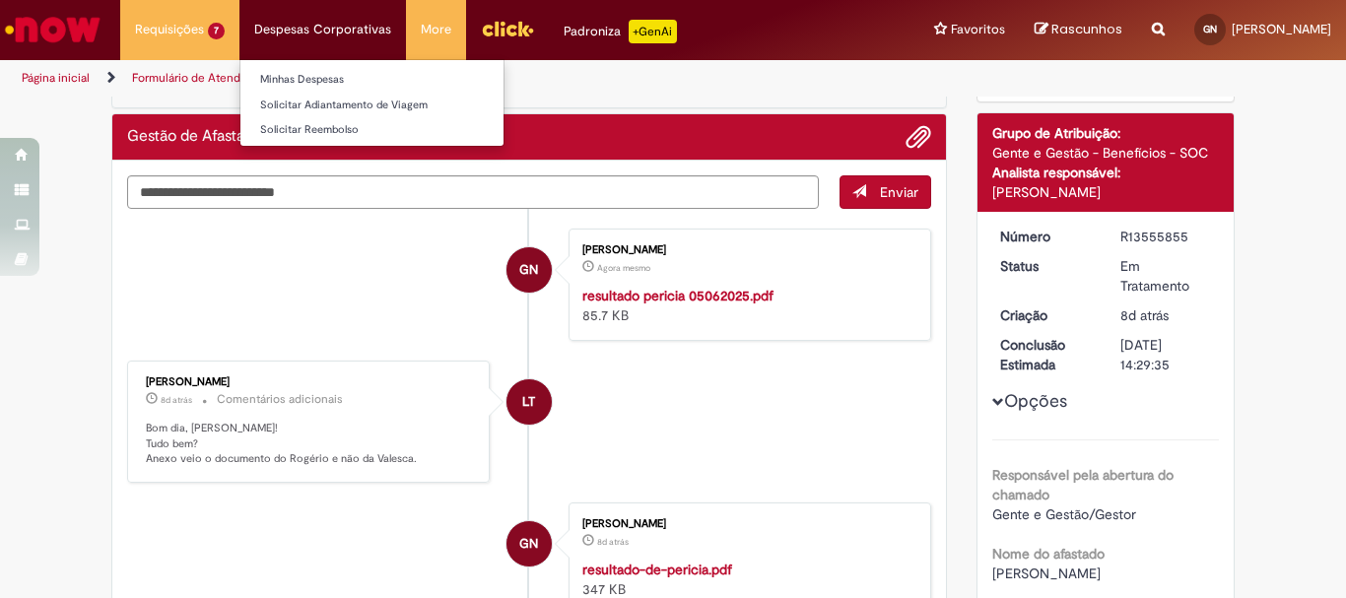
scroll to position [0, 0]
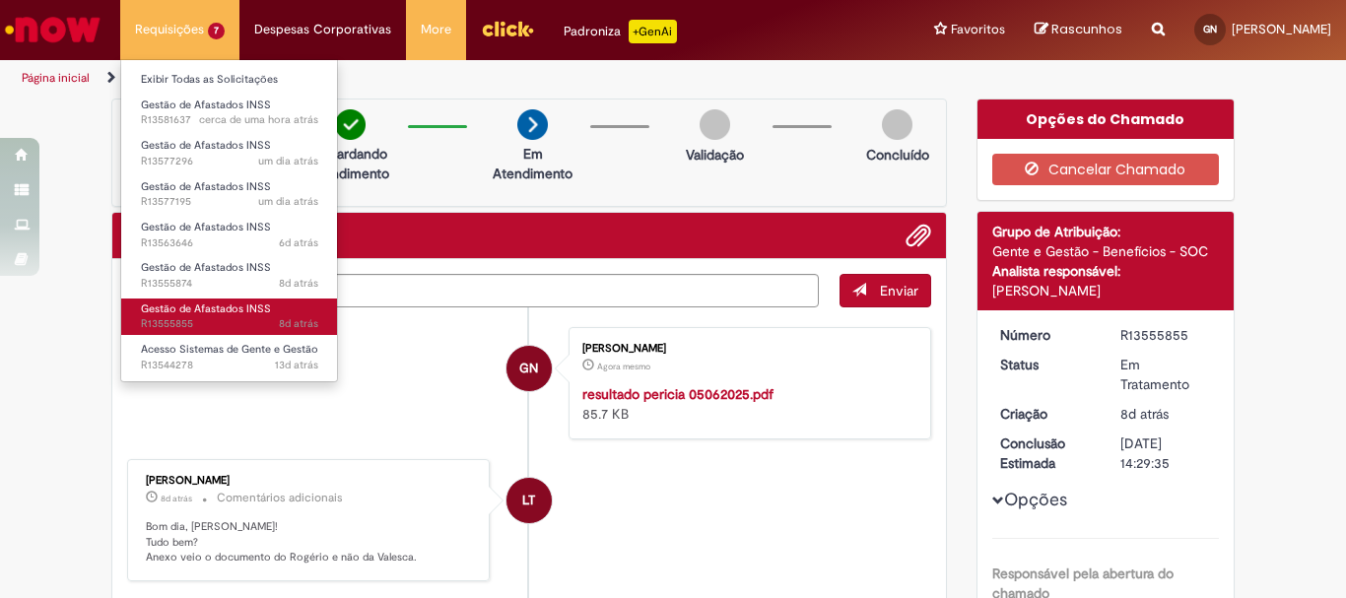
click at [193, 306] on span "Gestão de Afastados INSS" at bounding box center [206, 309] width 130 height 15
click at [184, 326] on span "8d atrás 8 dias atrás R13555855" at bounding box center [229, 324] width 177 height 16
click at [186, 322] on span "8d atrás 8 dias atrás R13555855" at bounding box center [229, 324] width 177 height 16
click at [213, 303] on span "Gestão de Afastados INSS" at bounding box center [206, 309] width 130 height 15
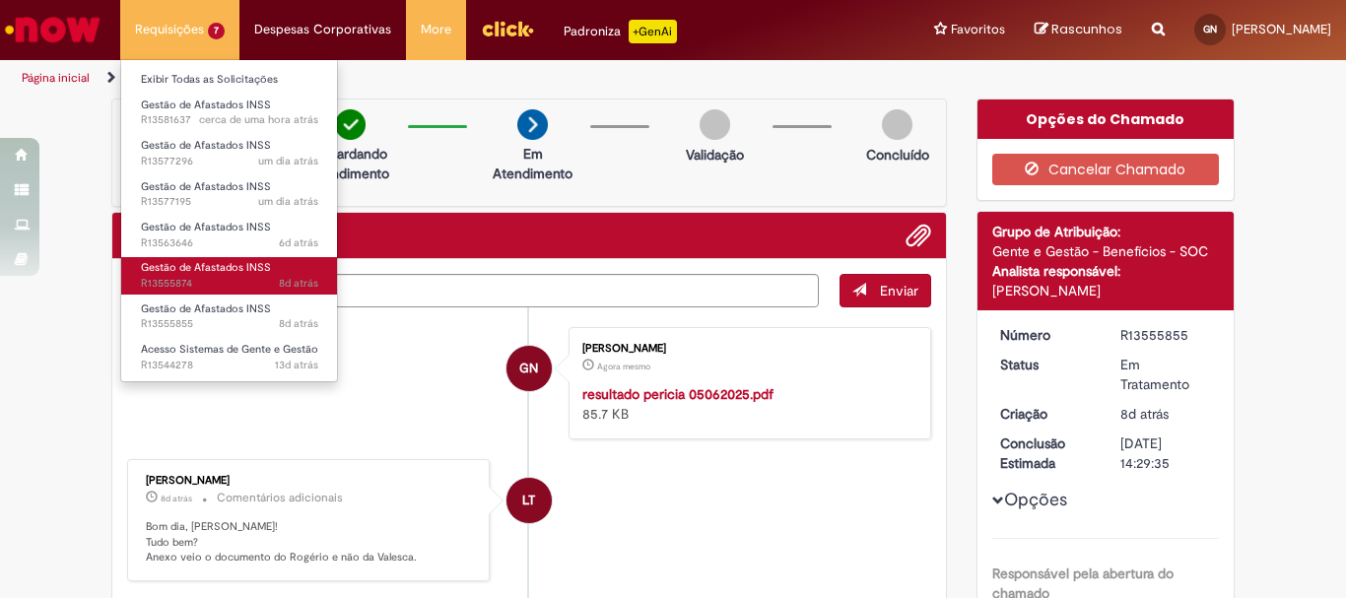
click at [215, 281] on span "8d atrás 8 dias atrás R13555874" at bounding box center [229, 284] width 177 height 16
click at [291, 270] on link "Gestão de Afastados INSS 8d atrás 8 dias atrás R13555874" at bounding box center [229, 275] width 217 height 36
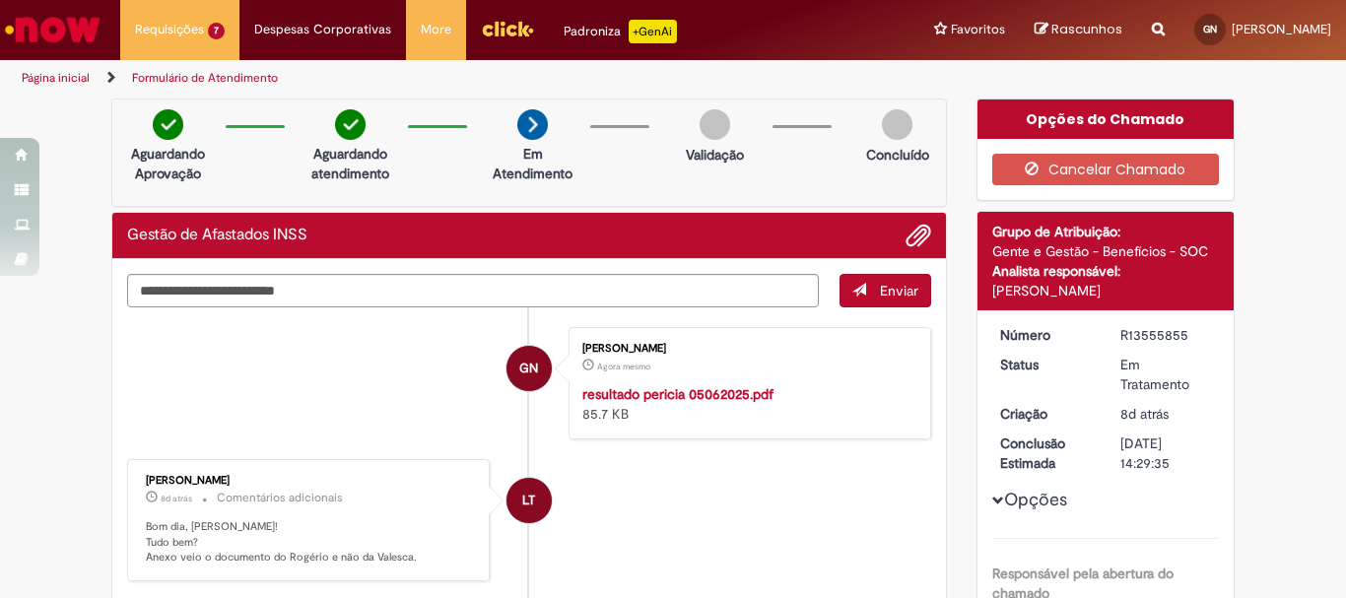
scroll to position [296, 0]
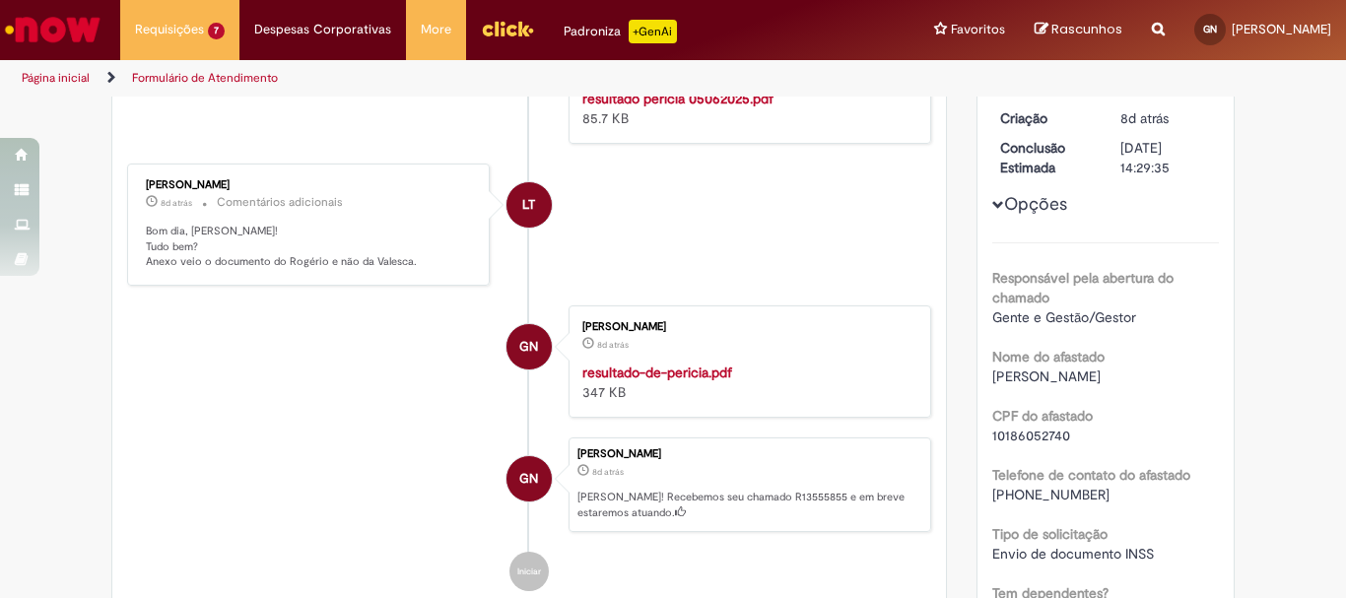
click at [252, 338] on li "GN Gabriela Marques Do Nascimento 8d atrás 8 dias atrás resultado-de-pericia.pd…" at bounding box center [529, 362] width 804 height 112
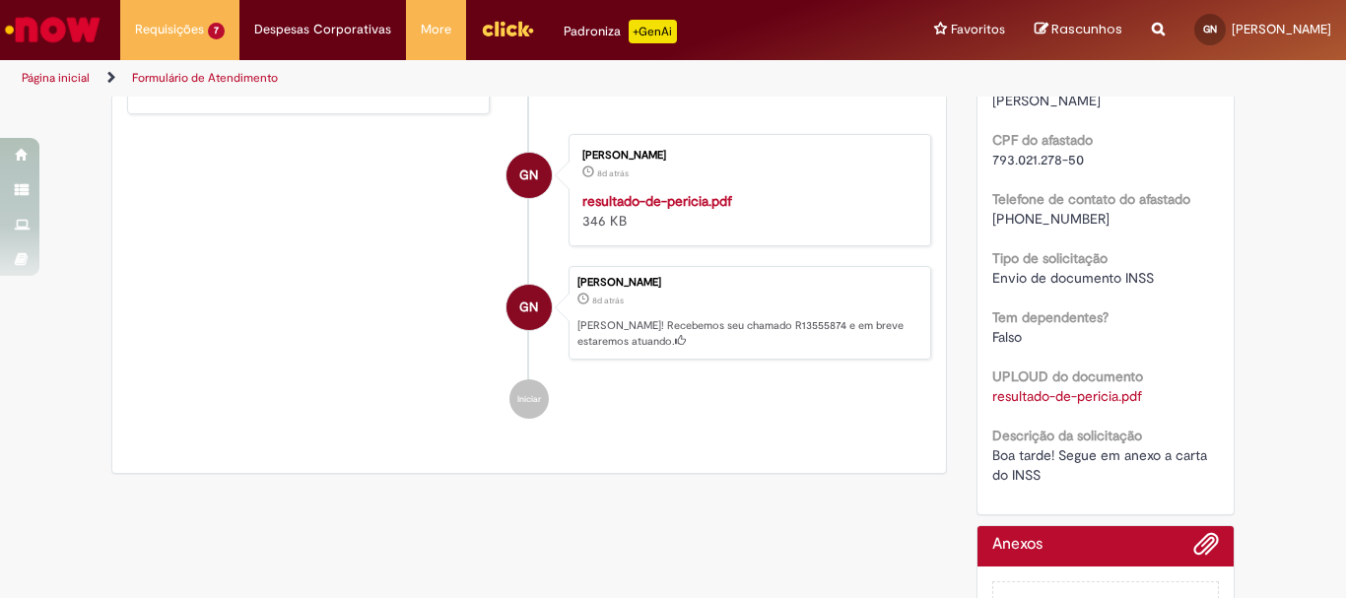
scroll to position [708, 0]
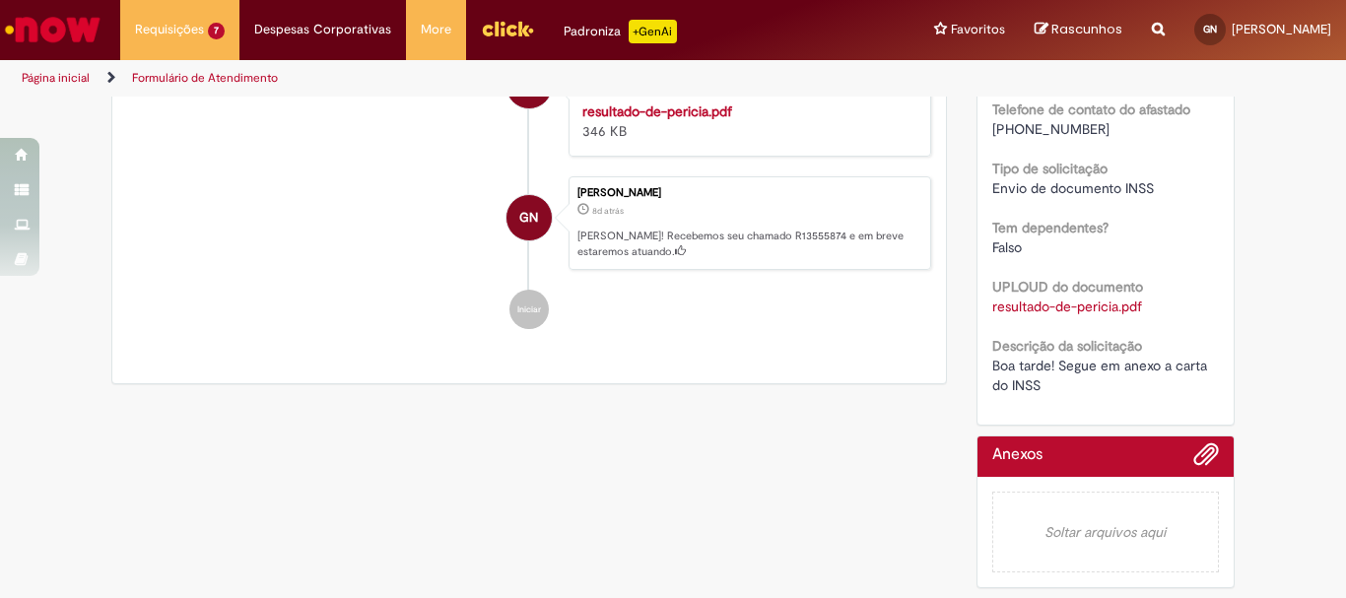
click at [1088, 499] on em "Soltar arquivos aqui" at bounding box center [1106, 532] width 228 height 81
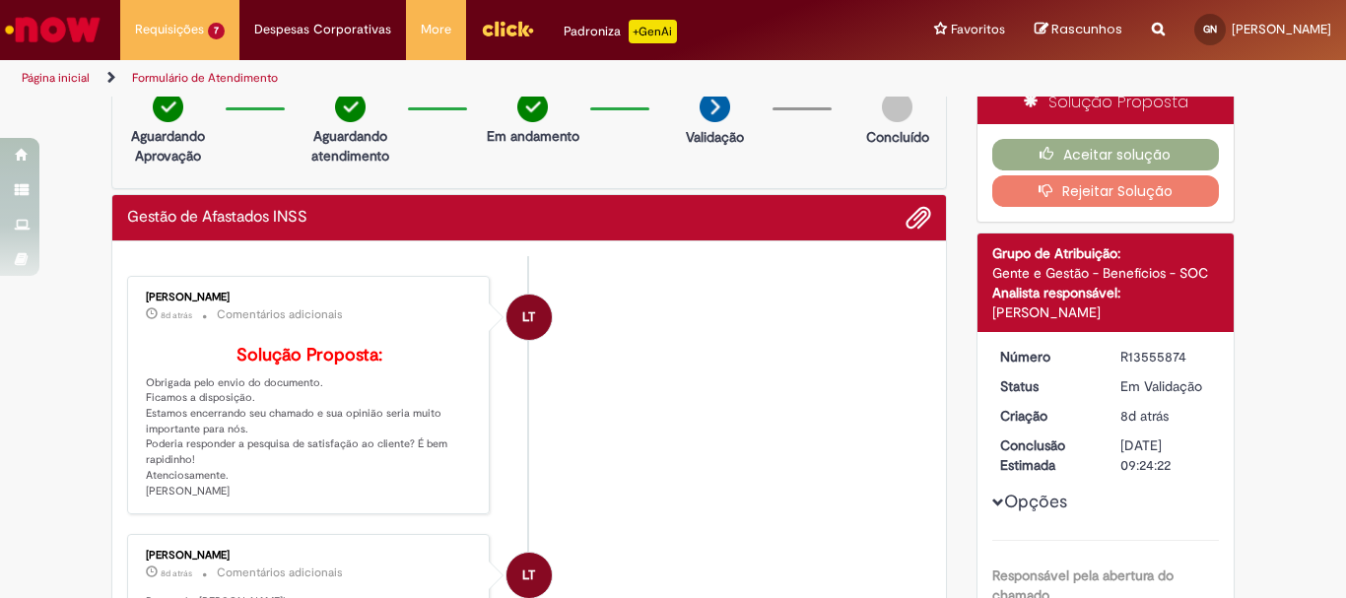
scroll to position [0, 0]
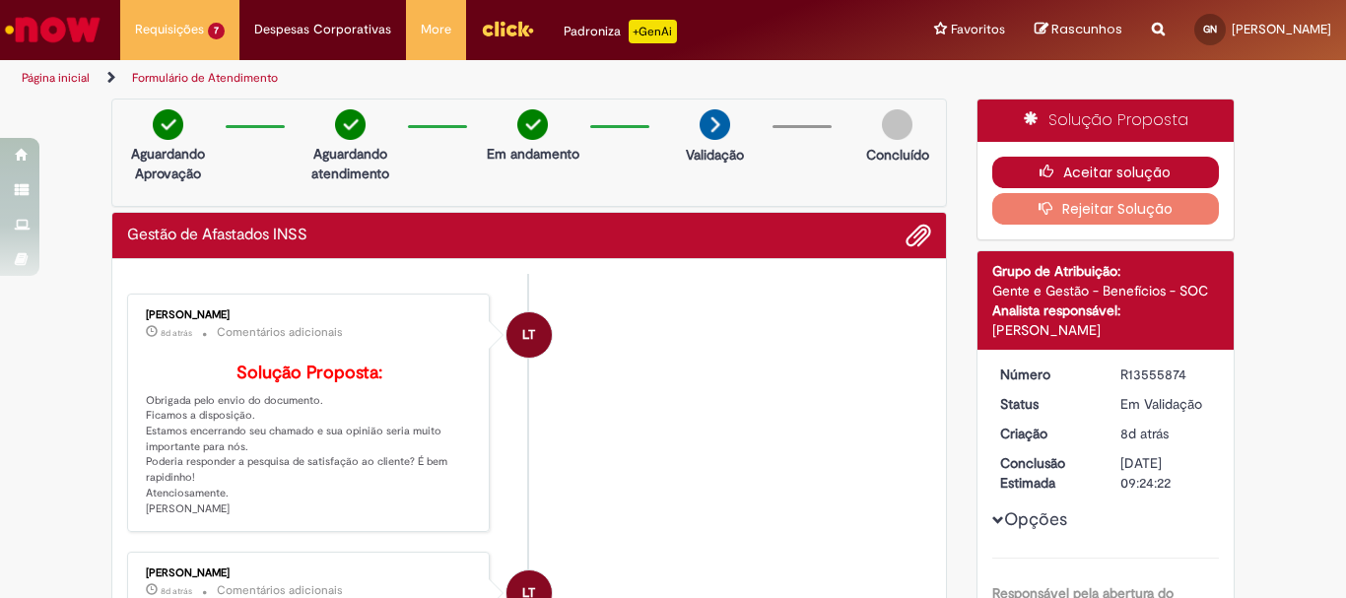
click at [1148, 171] on button "Aceitar solução" at bounding box center [1106, 173] width 228 height 32
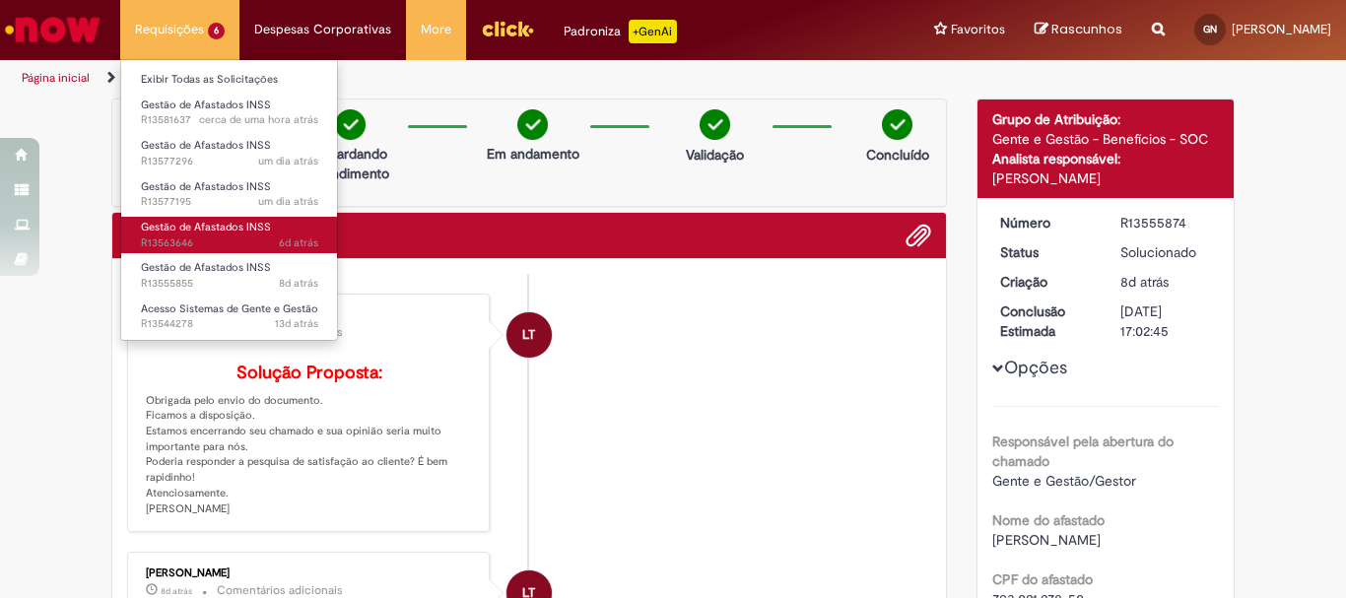
click at [175, 239] on span "6d atrás 6 dias atrás R13563646" at bounding box center [229, 244] width 177 height 16
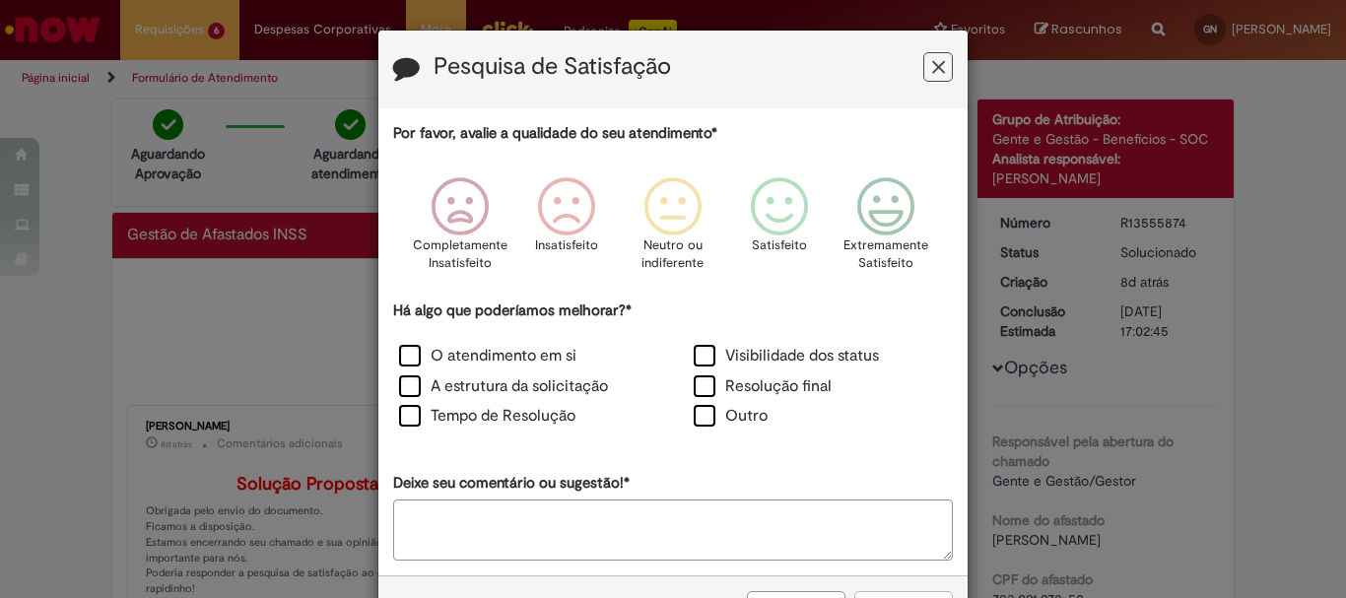
click at [935, 65] on icon "Feedback" at bounding box center [938, 67] width 13 height 21
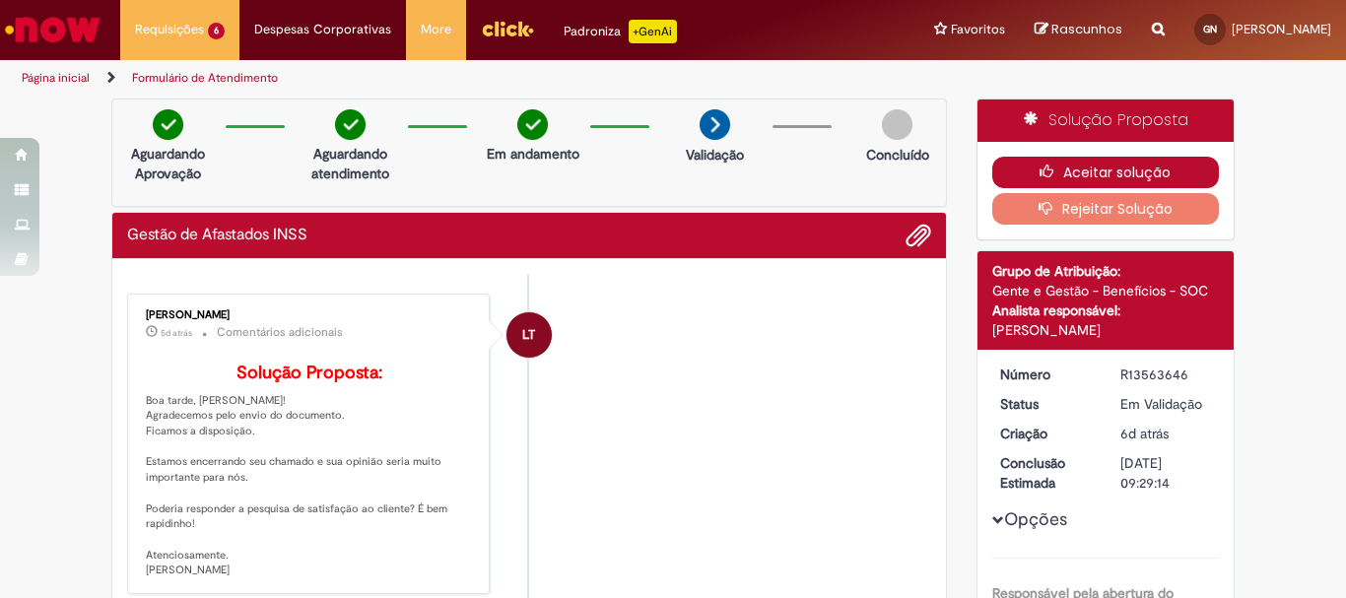
click at [1110, 166] on button "Aceitar solução" at bounding box center [1106, 173] width 228 height 32
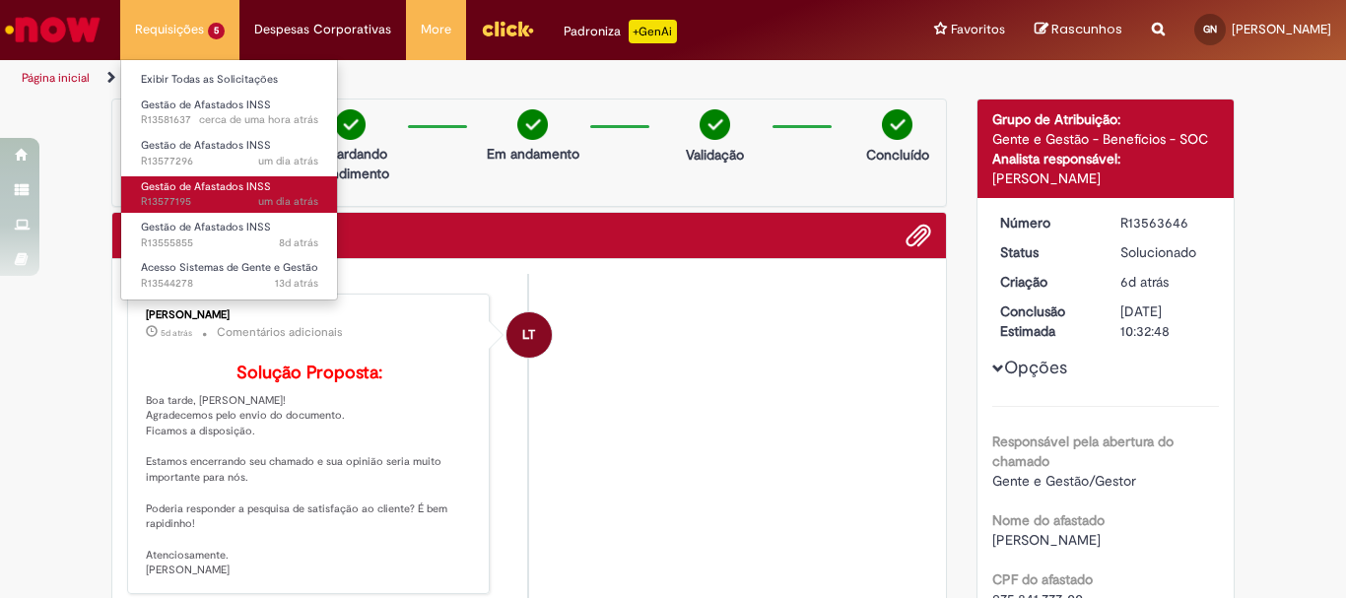
click at [194, 180] on span "Gestão de Afastados INSS" at bounding box center [206, 186] width 130 height 15
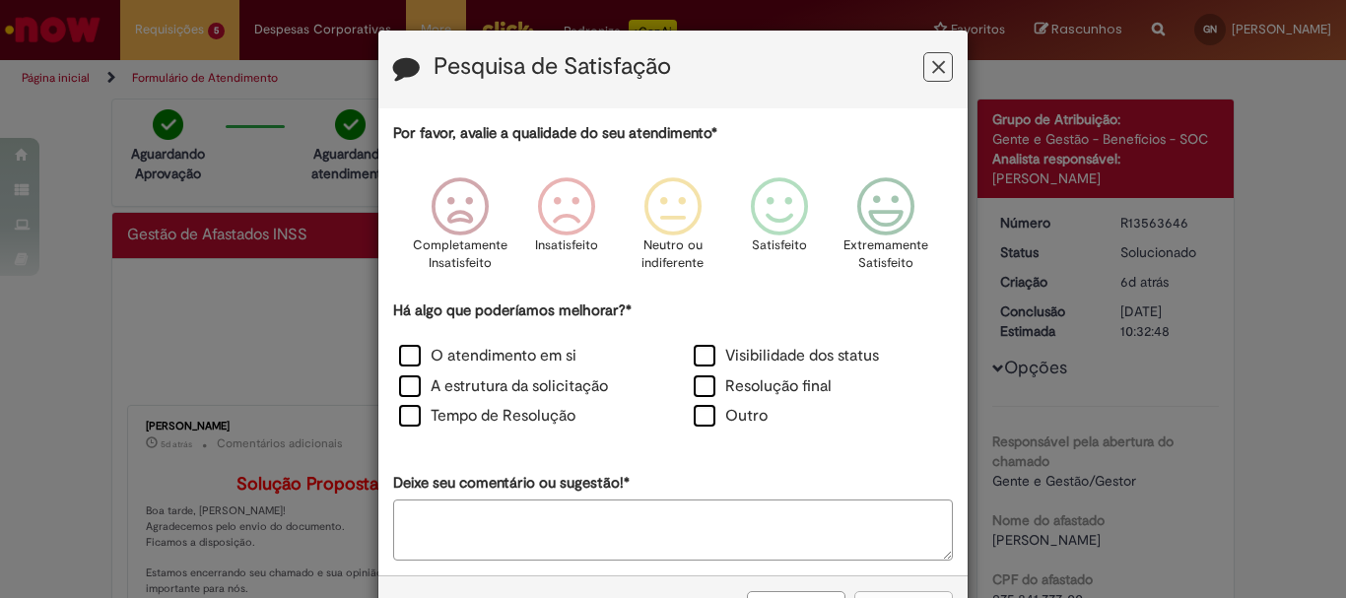
click at [932, 73] on icon "Feedback" at bounding box center [938, 67] width 13 height 21
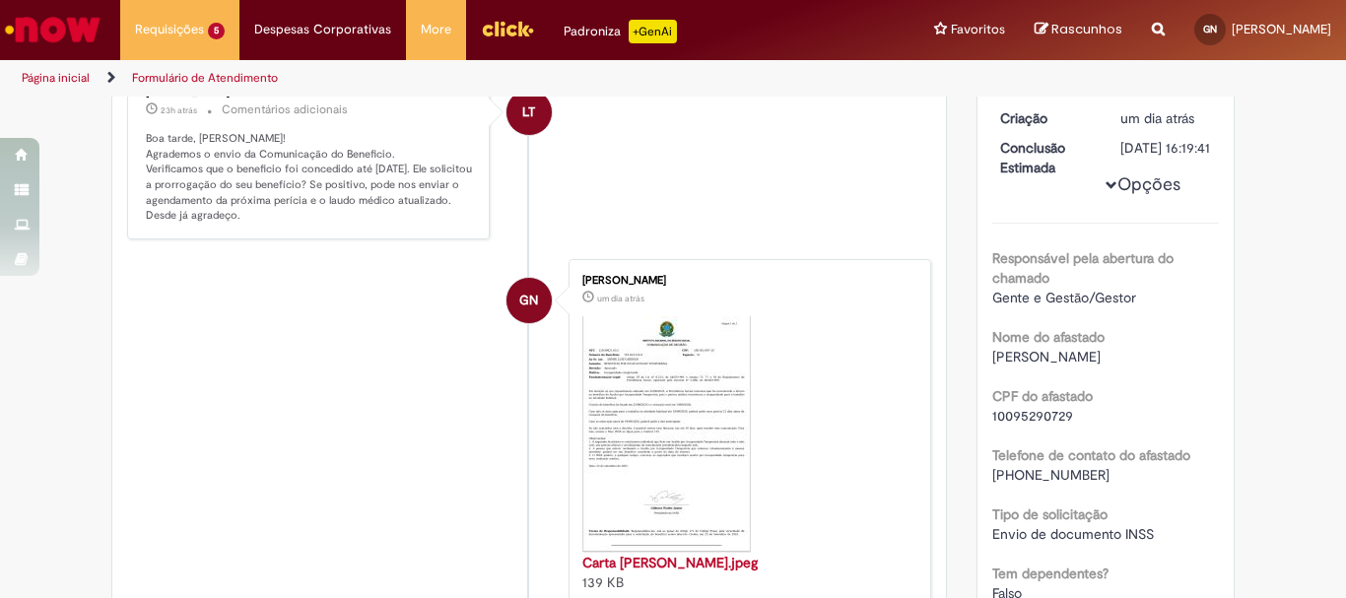
scroll to position [394, 0]
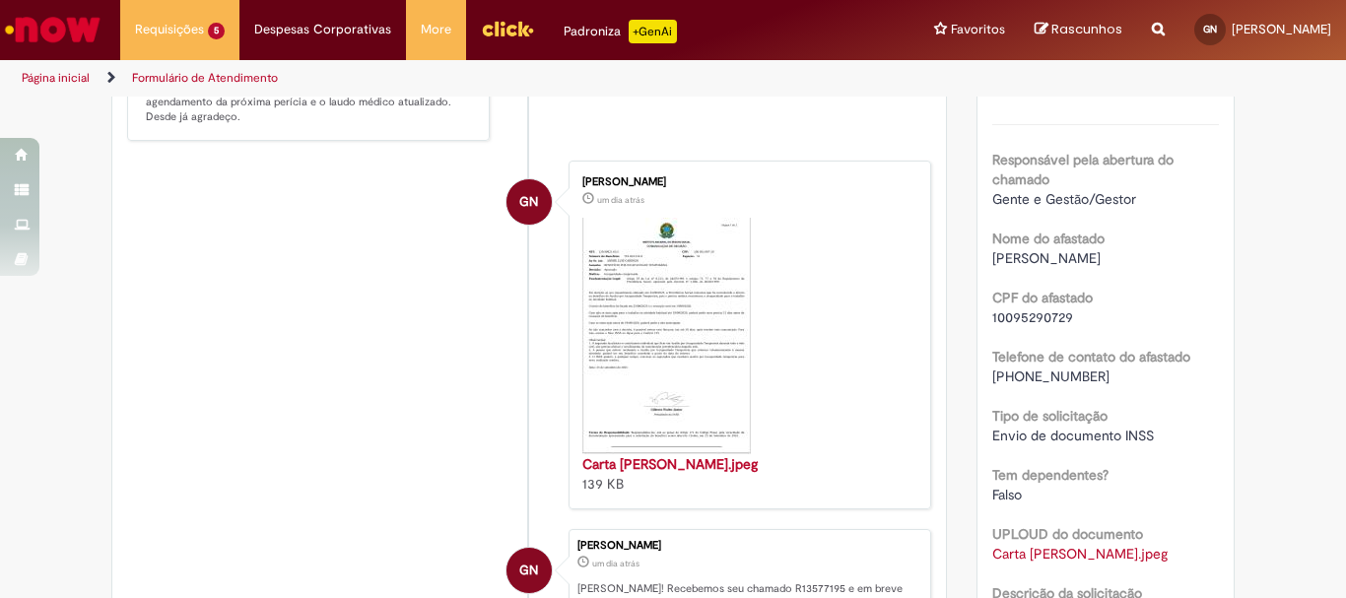
click at [711, 301] on img "Histórico de tíquete" at bounding box center [666, 336] width 169 height 237
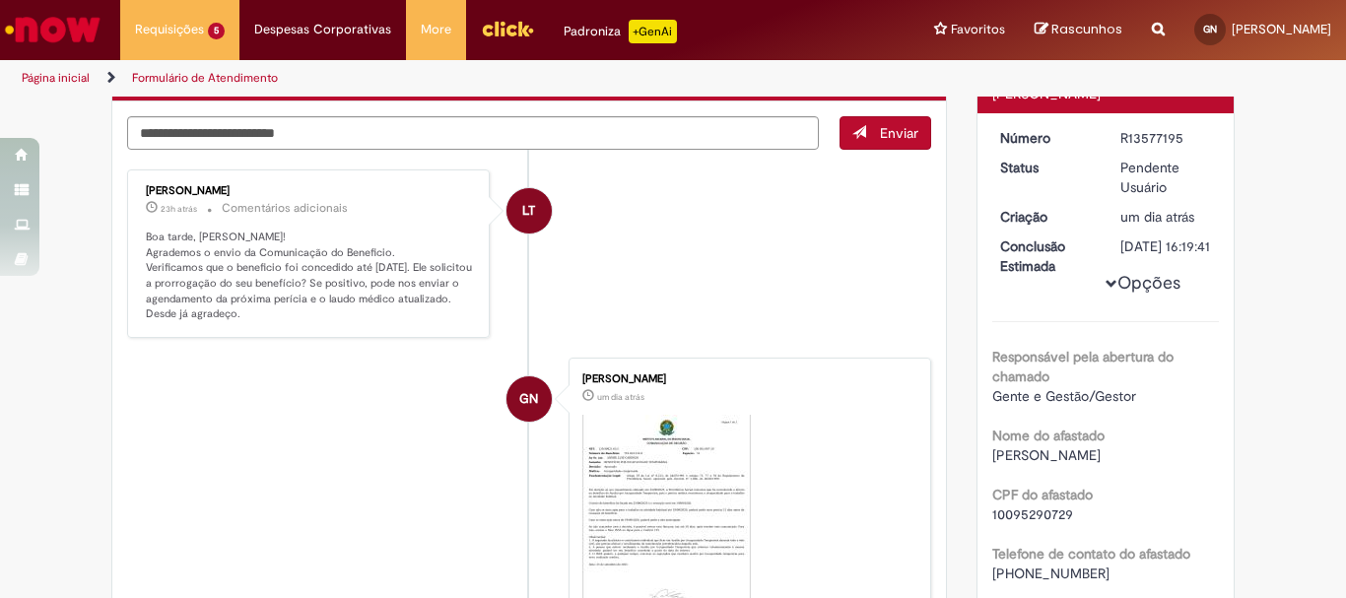
scroll to position [99, 0]
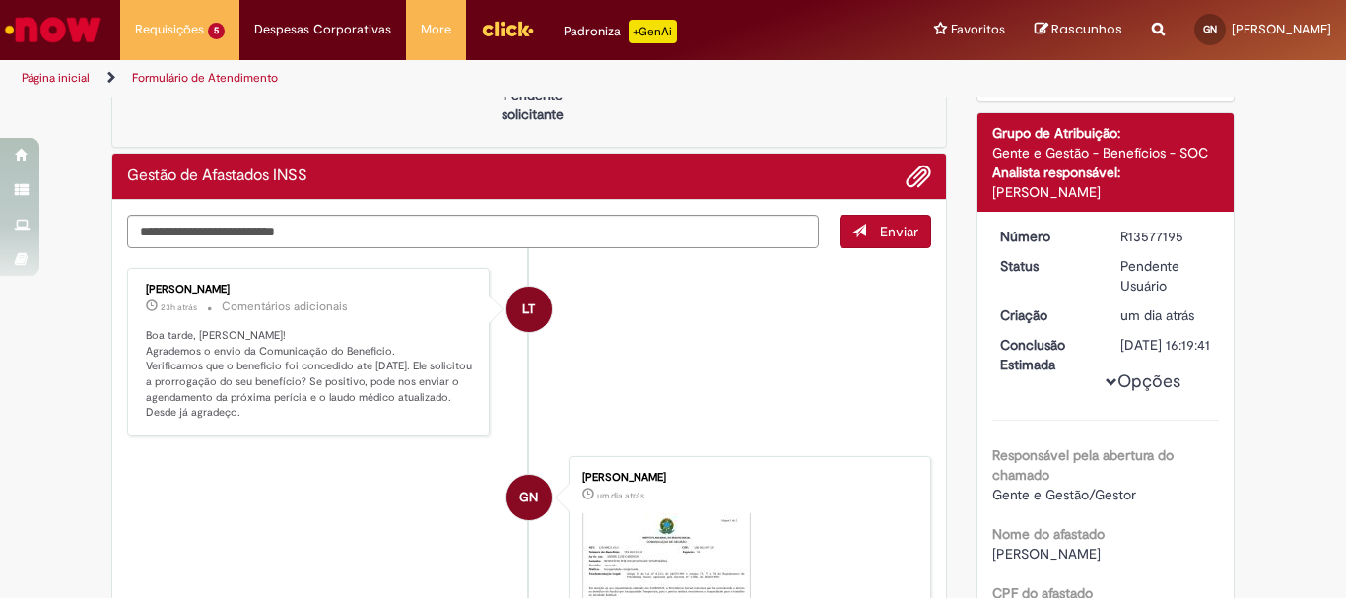
drag, startPoint x: 1113, startPoint y: 232, endPoint x: 1175, endPoint y: 232, distance: 62.1
click at [1175, 232] on div "R13577195" at bounding box center [1167, 237] width 92 height 20
copy div "R13577195"
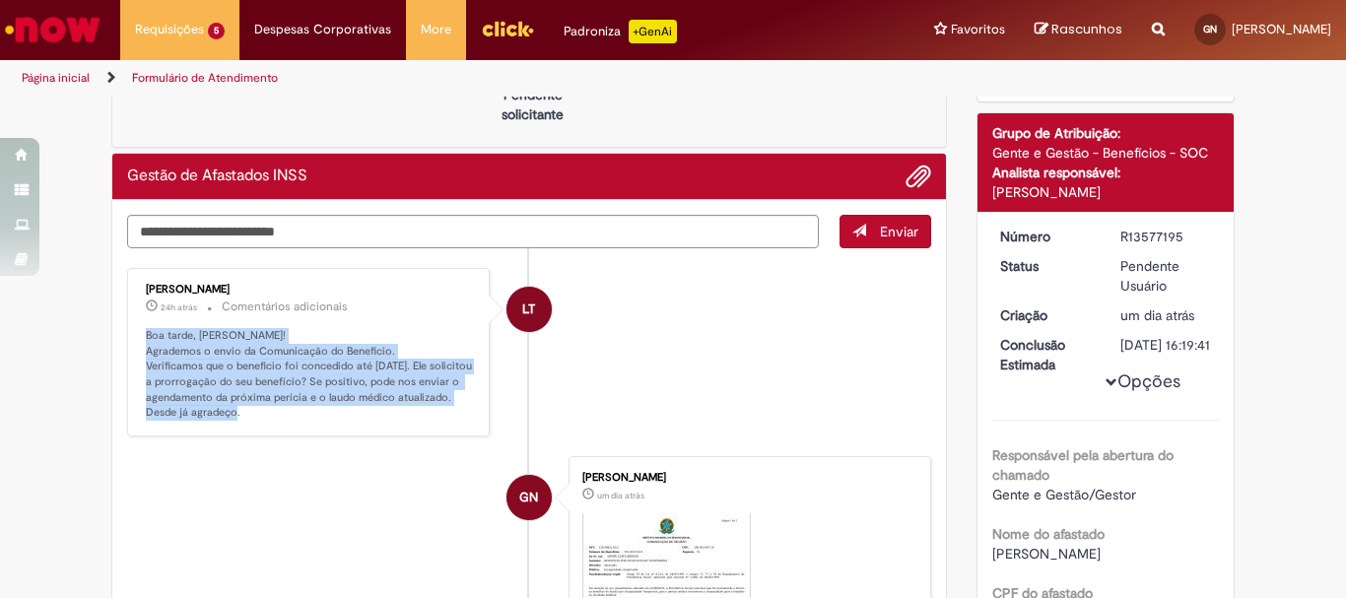
drag, startPoint x: 140, startPoint y: 334, endPoint x: 240, endPoint y: 424, distance: 134.7
click at [240, 421] on p "Boa tarde, Gabriela! Agrademos o envio da Comunicação do Beneficio. Verificamos…" at bounding box center [310, 374] width 328 height 93
copy p "Boa tarde, Gabriela! Agrademos o envio da Comunicação do Beneficio. Verificamos…"
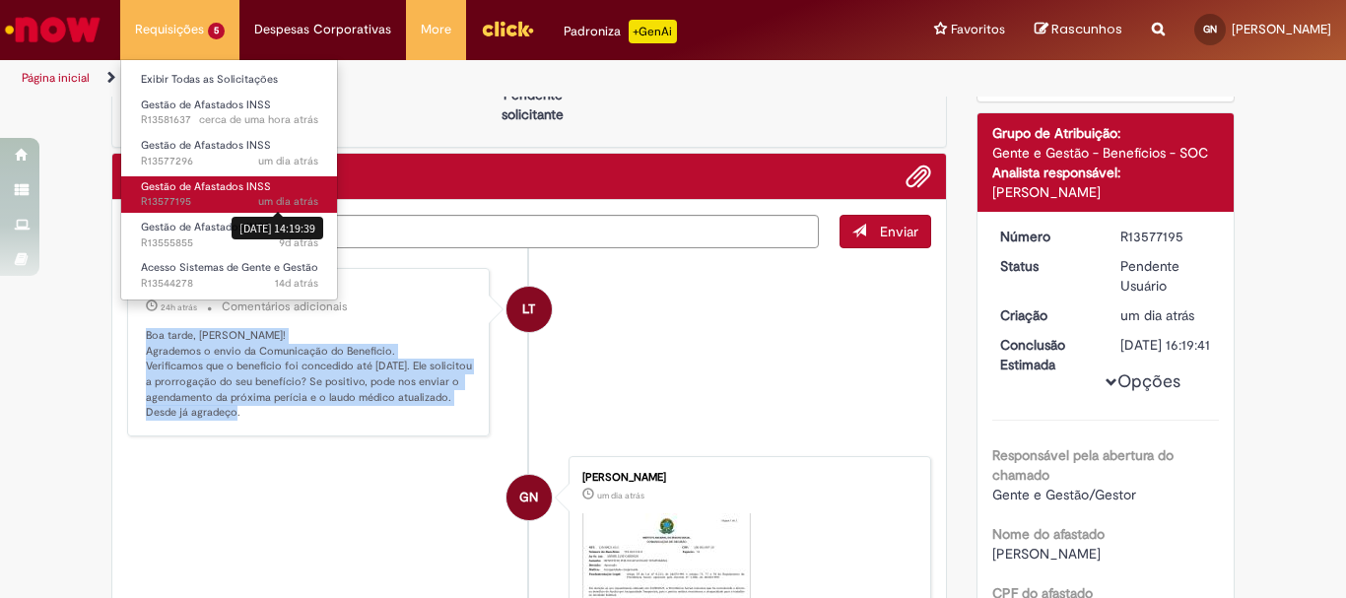
click at [279, 194] on sn-time-ago "um dia atrás um dia atrás 29/09/2025 14:19:39" at bounding box center [288, 201] width 60 height 15
click at [213, 196] on span "um dia atrás um dia atrás R13577195" at bounding box center [229, 202] width 177 height 16
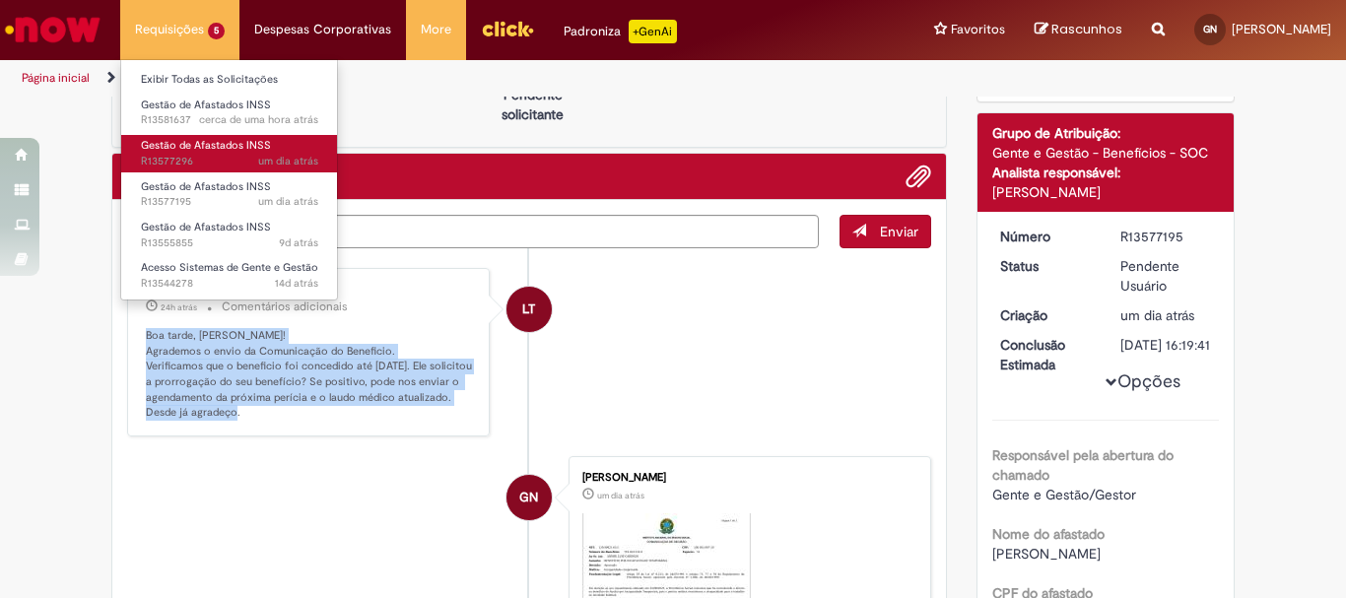
click at [203, 156] on span "um dia atrás um dia atrás R13577296" at bounding box center [229, 162] width 177 height 16
click at [205, 142] on span "Gestão de Afastados INSS" at bounding box center [206, 145] width 130 height 15
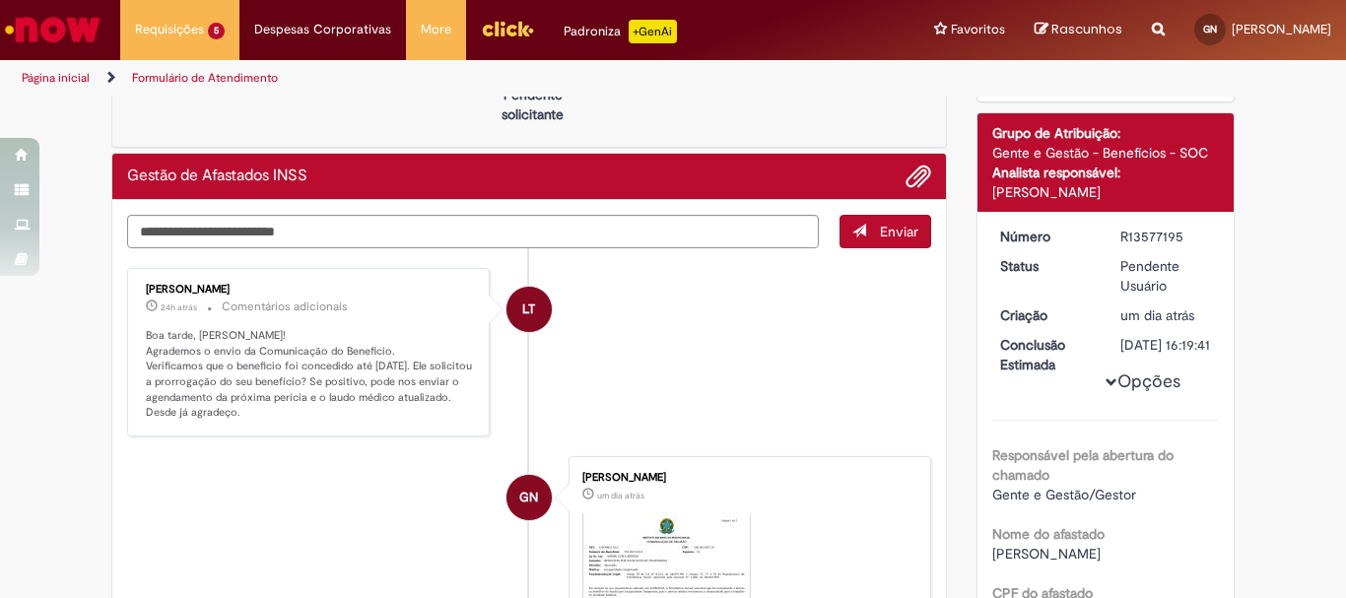
click at [79, 306] on div "Verificar Código de Barras Aguardando Aprovação Aguardando atendimento Em Atend…" at bounding box center [673, 570] width 1346 height 1141
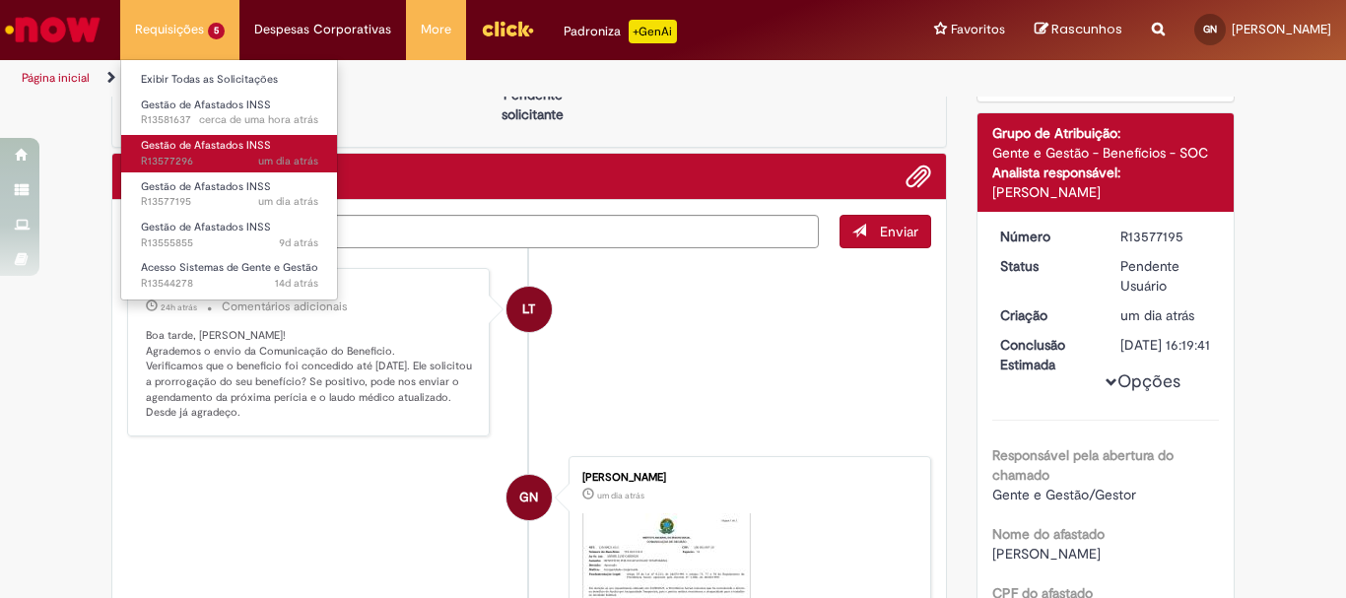
click at [200, 158] on span "um dia atrás um dia atrás R13577296" at bounding box center [229, 162] width 177 height 16
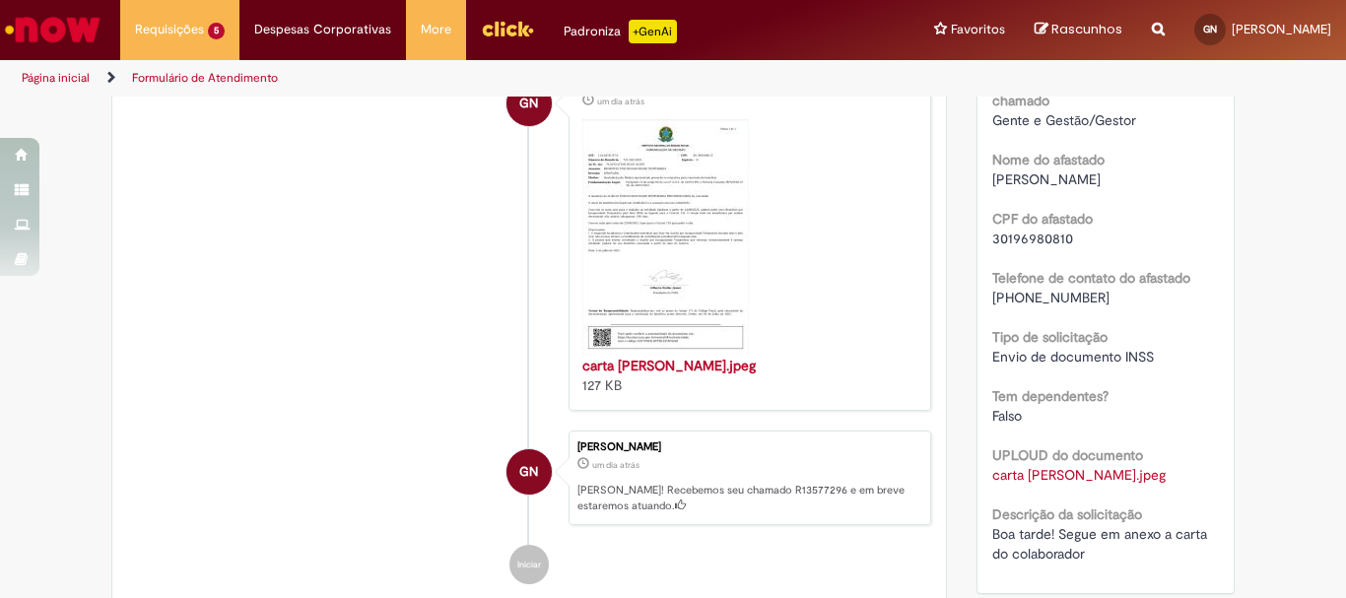
scroll to position [99, 0]
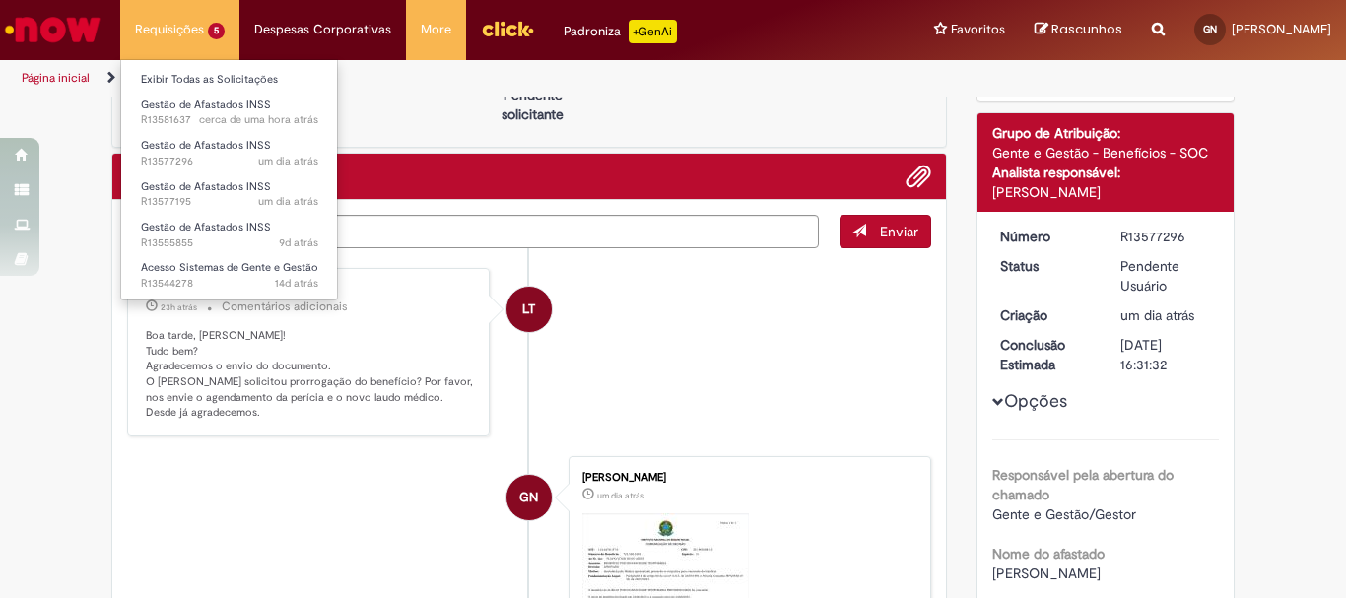
click at [202, 38] on li "Requisições 5 Exibir Todas as Solicitações Gestão de Afastados INSS cerca de um…" at bounding box center [179, 29] width 119 height 59
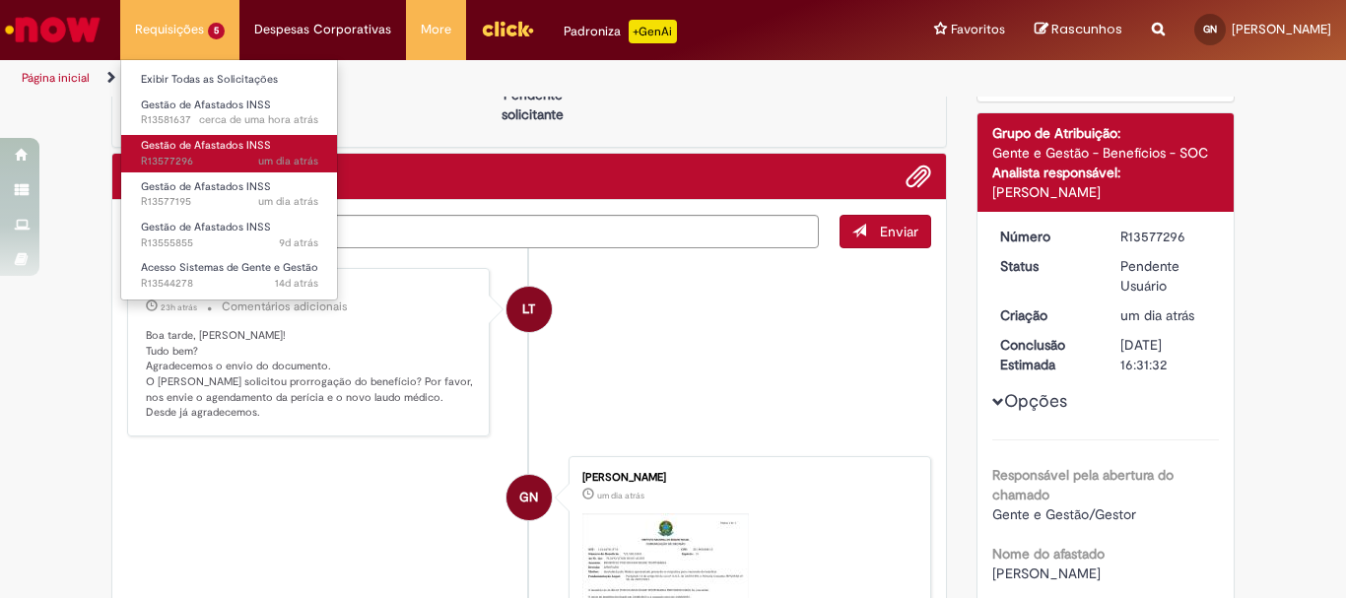
click at [202, 164] on span "um dia atrás um dia atrás R13577296" at bounding box center [229, 162] width 177 height 16
click at [227, 154] on span "um dia atrás um dia atrás R13577296" at bounding box center [229, 162] width 177 height 16
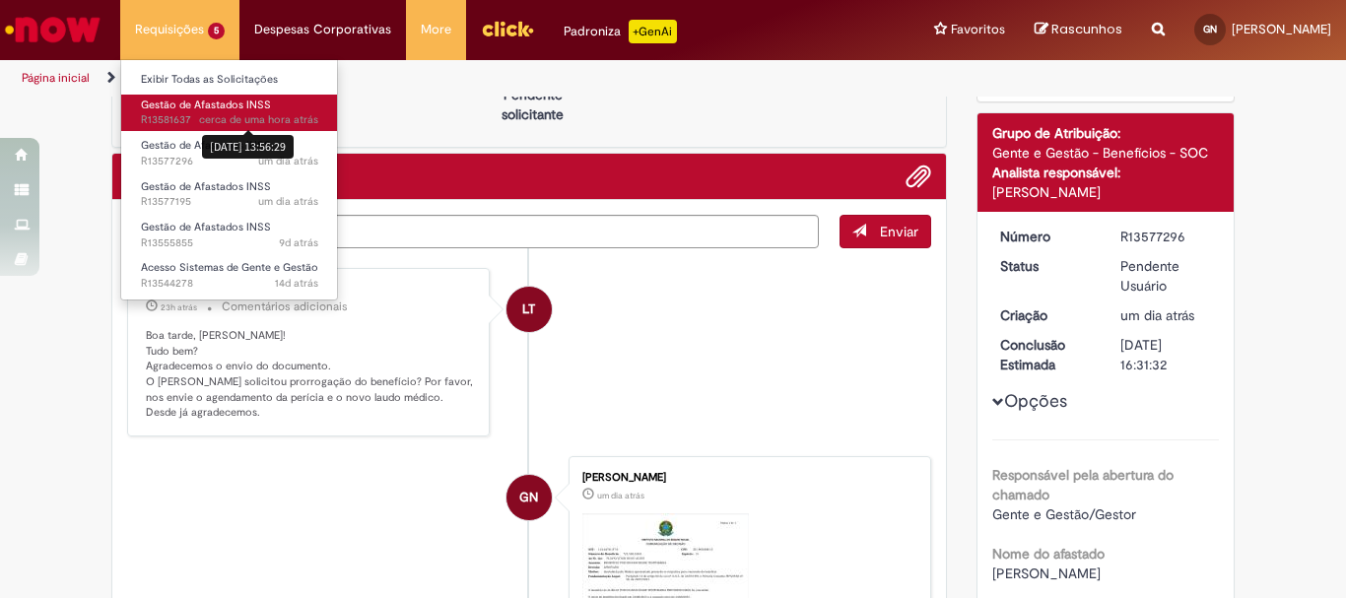
click at [227, 120] on span "cerca de uma hora atrás" at bounding box center [258, 119] width 119 height 15
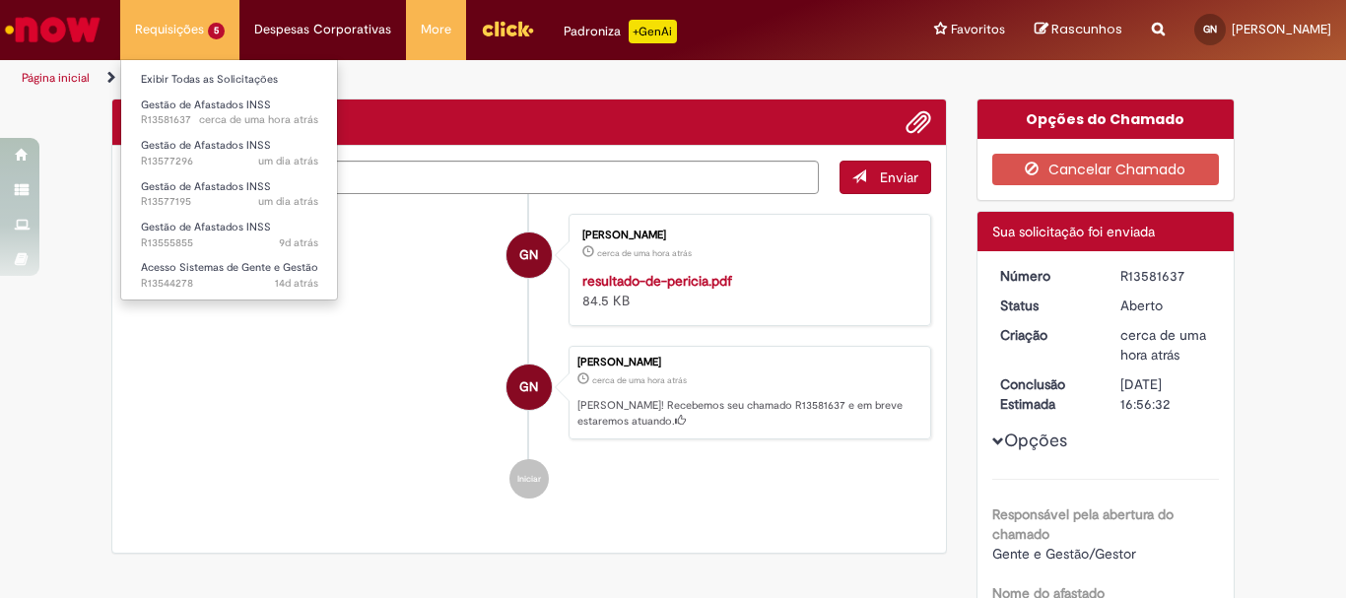
click at [217, 20] on li "Requisições 5 Exibir Todas as Solicitações Gestão de Afastados INSS cerca de um…" at bounding box center [179, 29] width 119 height 59
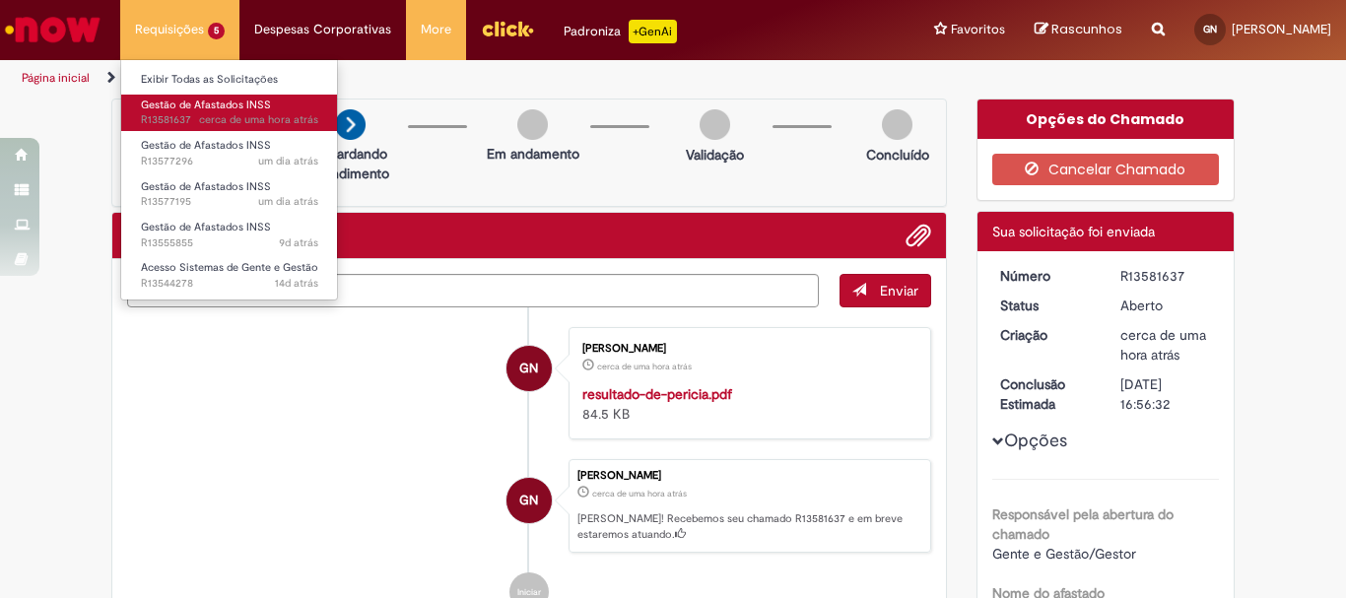
click at [202, 102] on span "Gestão de Afastados INSS" at bounding box center [206, 105] width 130 height 15
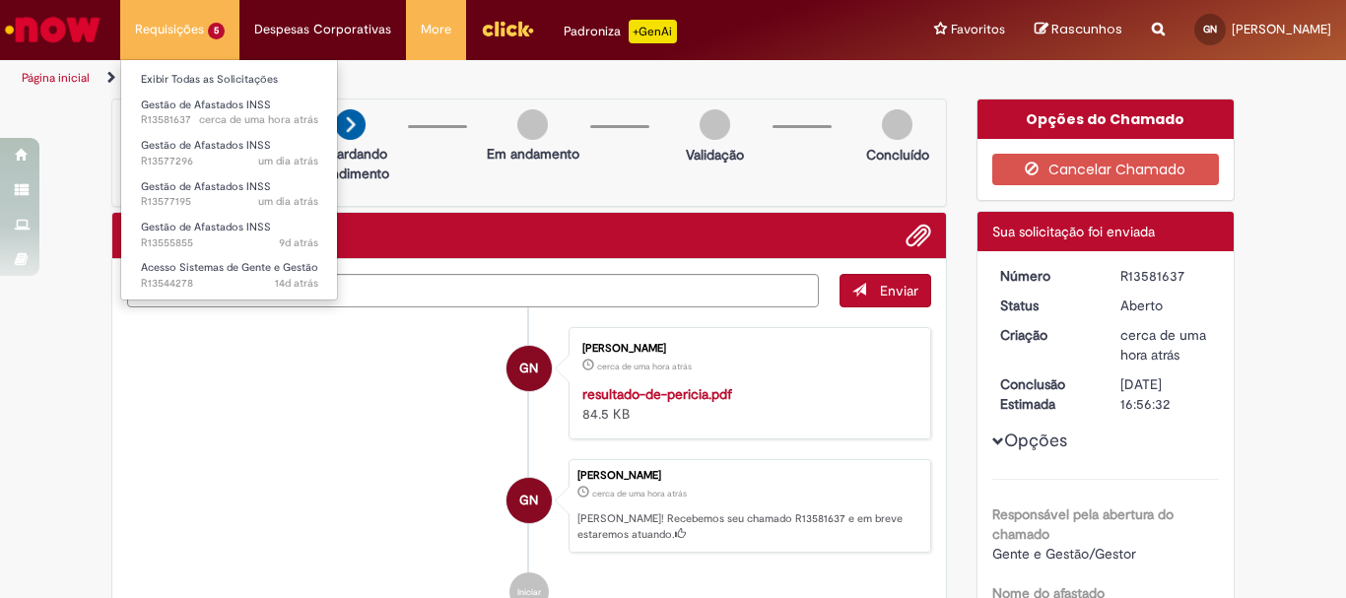
click at [198, 19] on li "Requisições 5 Exibir Todas as Solicitações Gestão de Afastados INSS cerca de um…" at bounding box center [179, 29] width 119 height 59
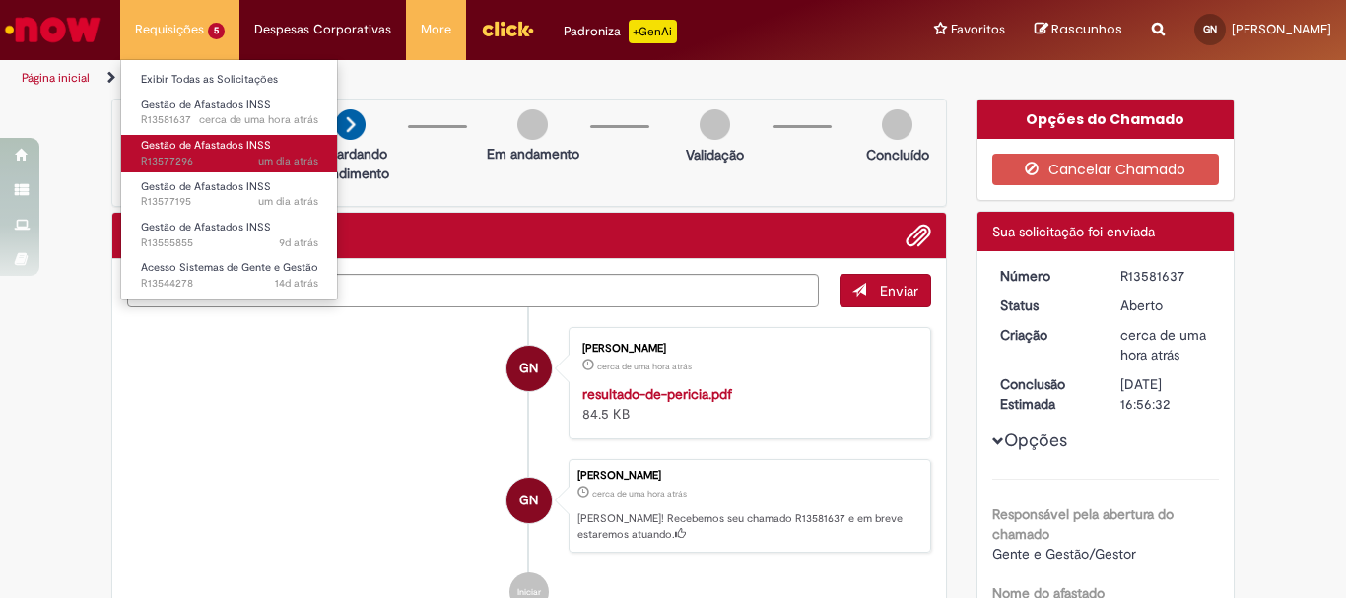
click at [206, 150] on span "Gestão de Afastados INSS" at bounding box center [206, 145] width 130 height 15
click at [179, 149] on span "Gestão de Afastados INSS" at bounding box center [206, 145] width 130 height 15
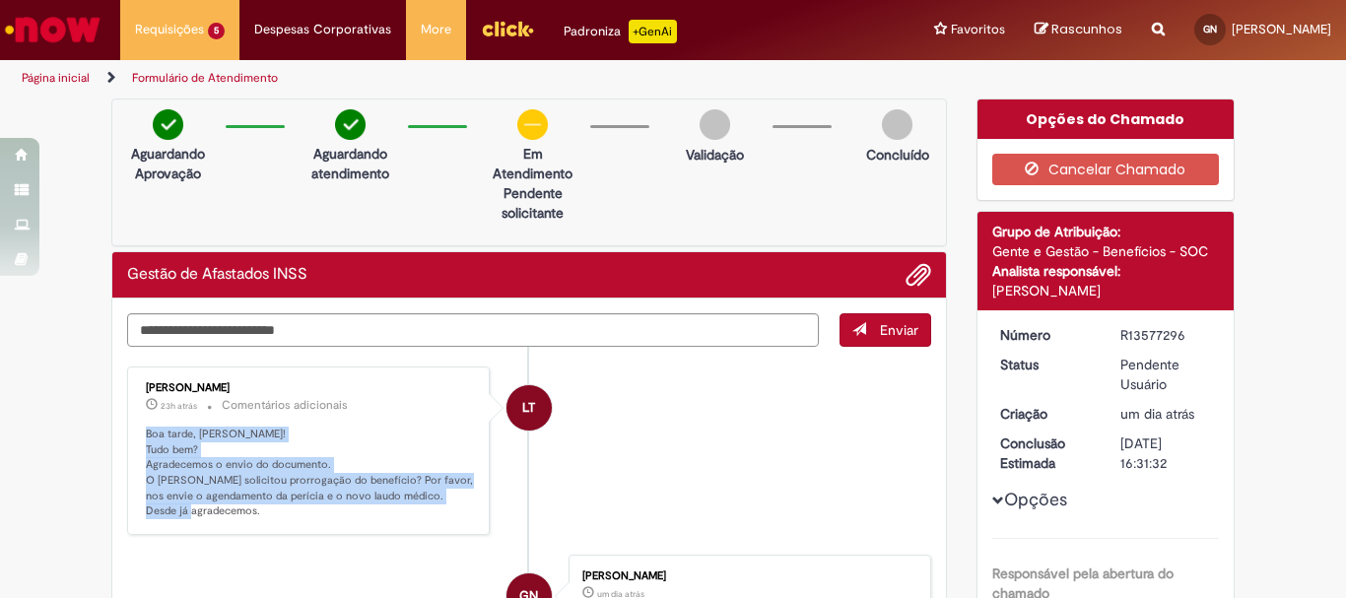
drag, startPoint x: 252, startPoint y: 519, endPoint x: 124, endPoint y: 433, distance: 154.7
click at [127, 433] on div "Lucimara ThomasDaSilva 23h atrás 23 horas atrás Comentários adicionais Boa tard…" at bounding box center [308, 451] width 363 height 169
copy p "Boa tarde, Gabriela! Tudo bem? Agradecemos o envio do documento. O Flavio solic…"
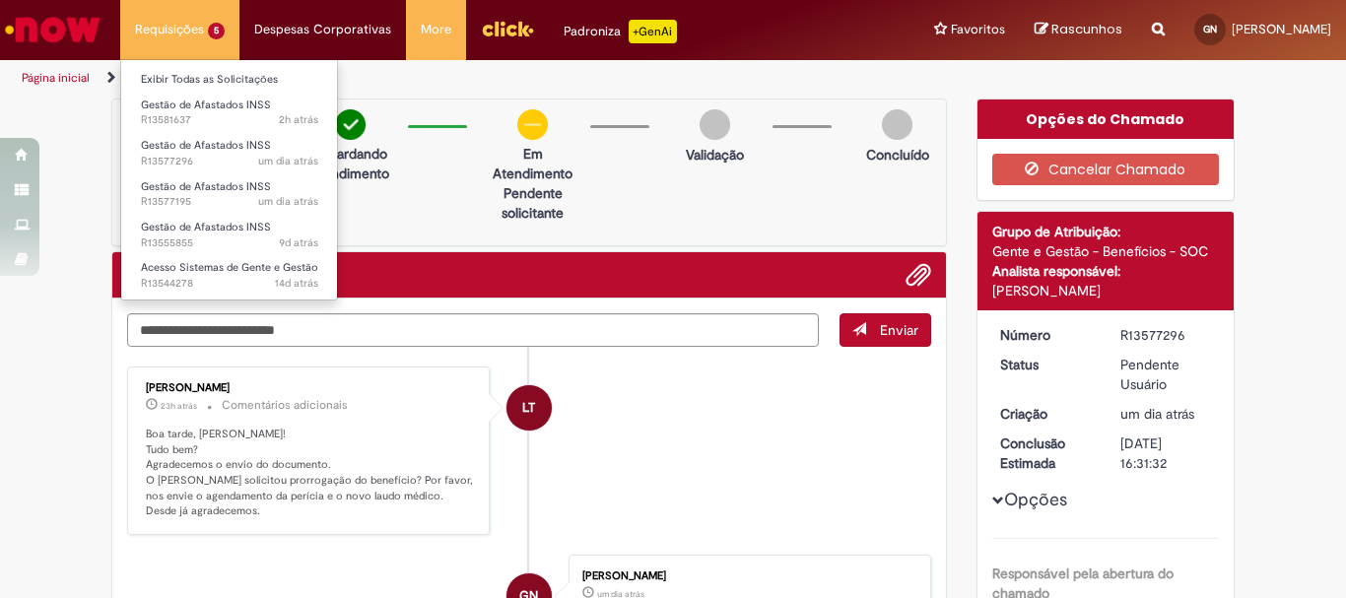
click at [193, 28] on li "Requisições 5 Exibir Todas as Solicitações Gestão de Afastados INSS 2h atrás 2 …" at bounding box center [179, 29] width 119 height 59
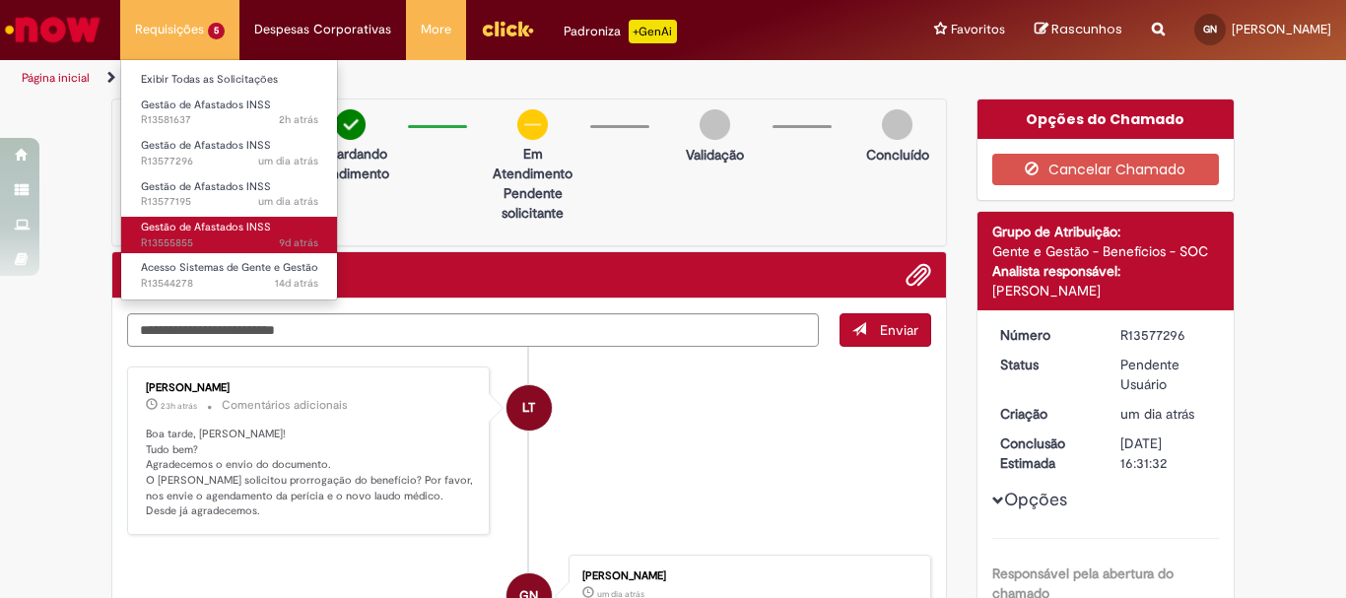
click at [220, 222] on span "Gestão de Afastados INSS" at bounding box center [206, 227] width 130 height 15
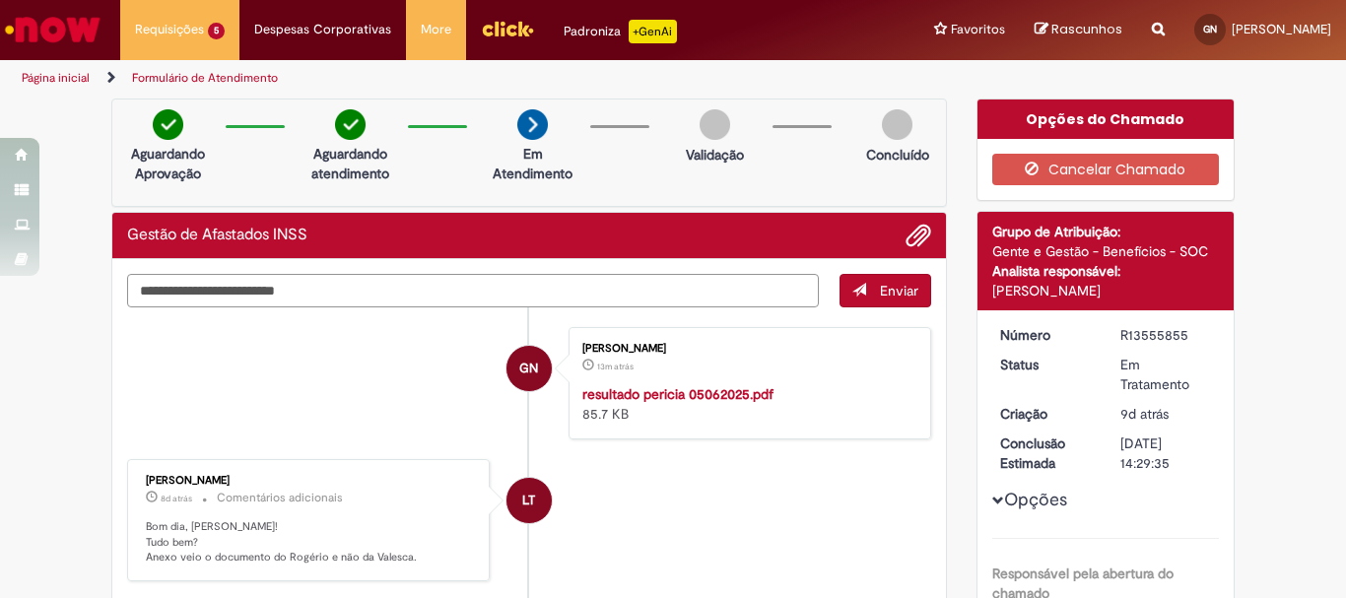
click at [592, 299] on textarea "Digite sua mensagem aqui..." at bounding box center [473, 291] width 692 height 34
paste textarea "**********"
type textarea "**********"
click at [893, 236] on li at bounding box center [911, 236] width 40 height 26
click at [897, 236] on li at bounding box center [911, 236] width 40 height 26
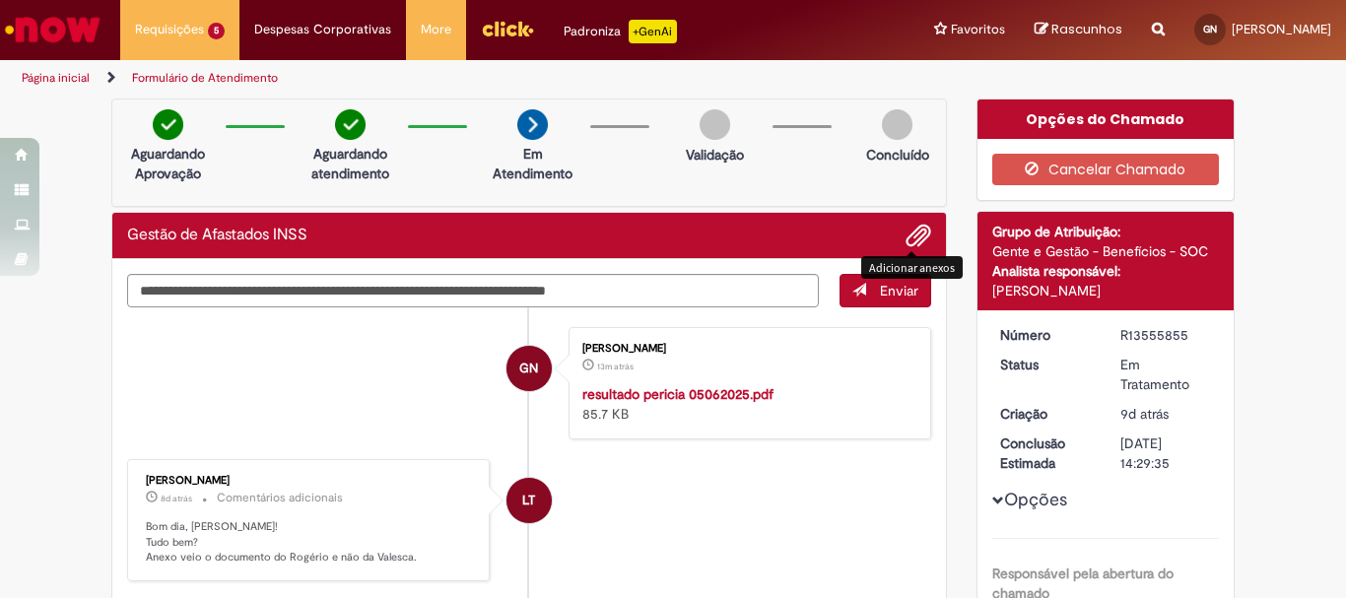
click at [914, 238] on span "Adicionar anexos" at bounding box center [919, 237] width 24 height 24
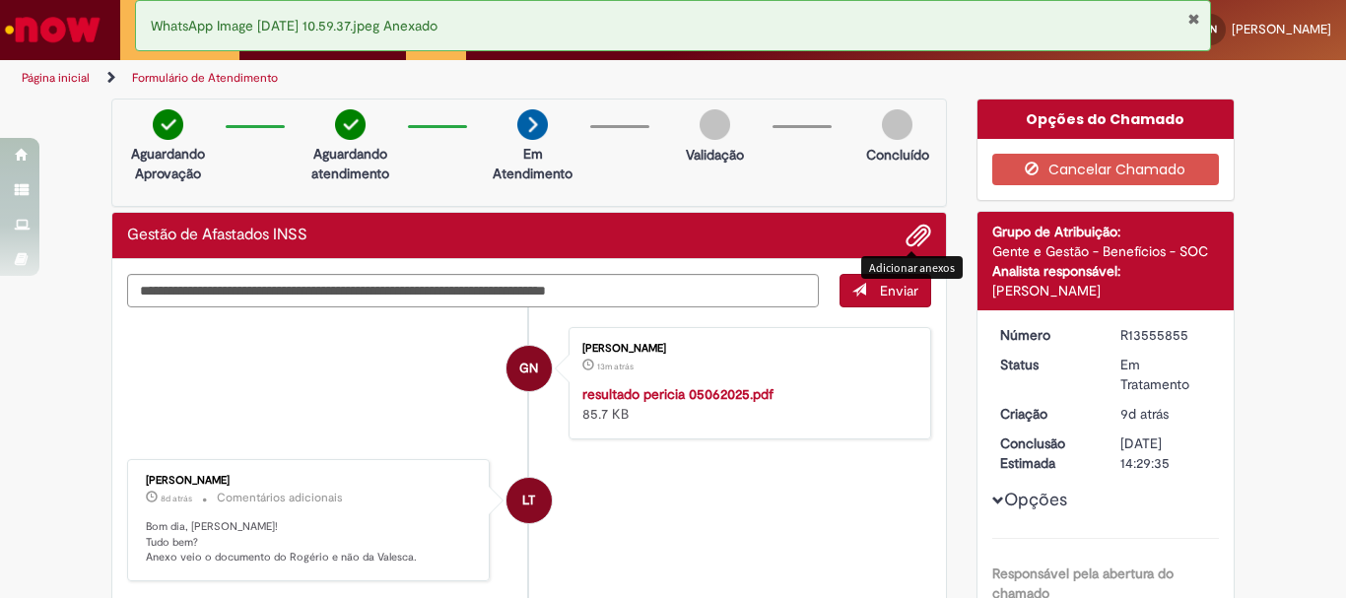
click at [840, 301] on button "Enviar" at bounding box center [886, 291] width 92 height 34
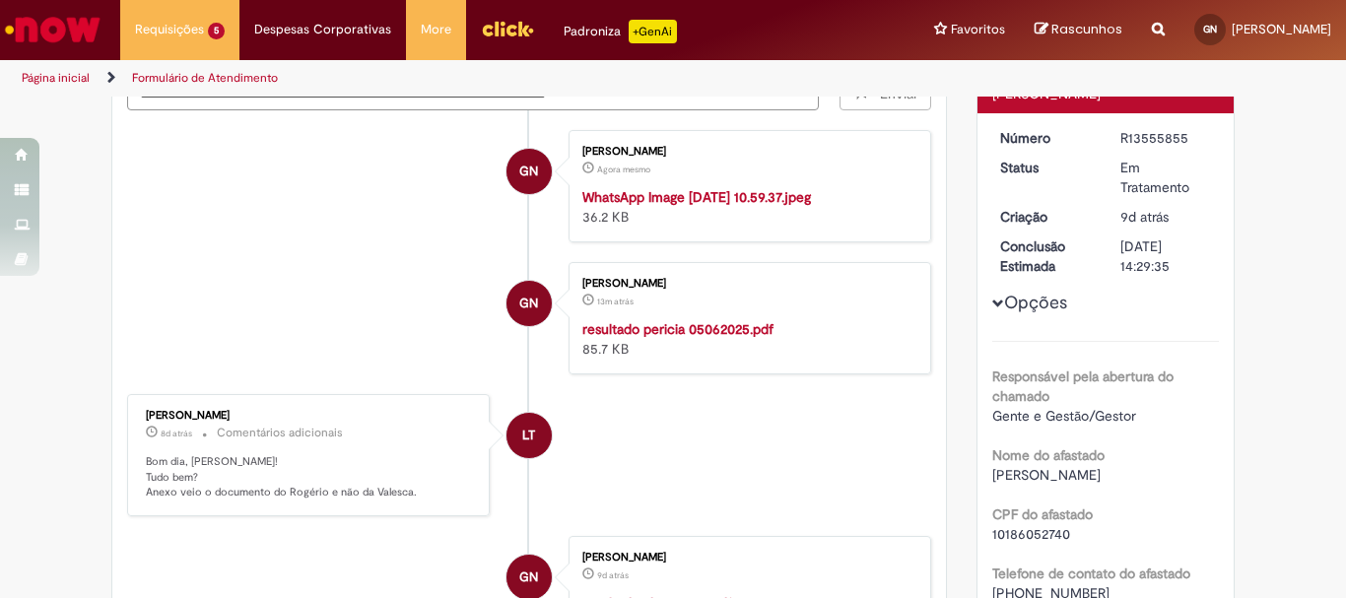
scroll to position [99, 0]
